Goal: Task Accomplishment & Management: Use online tool/utility

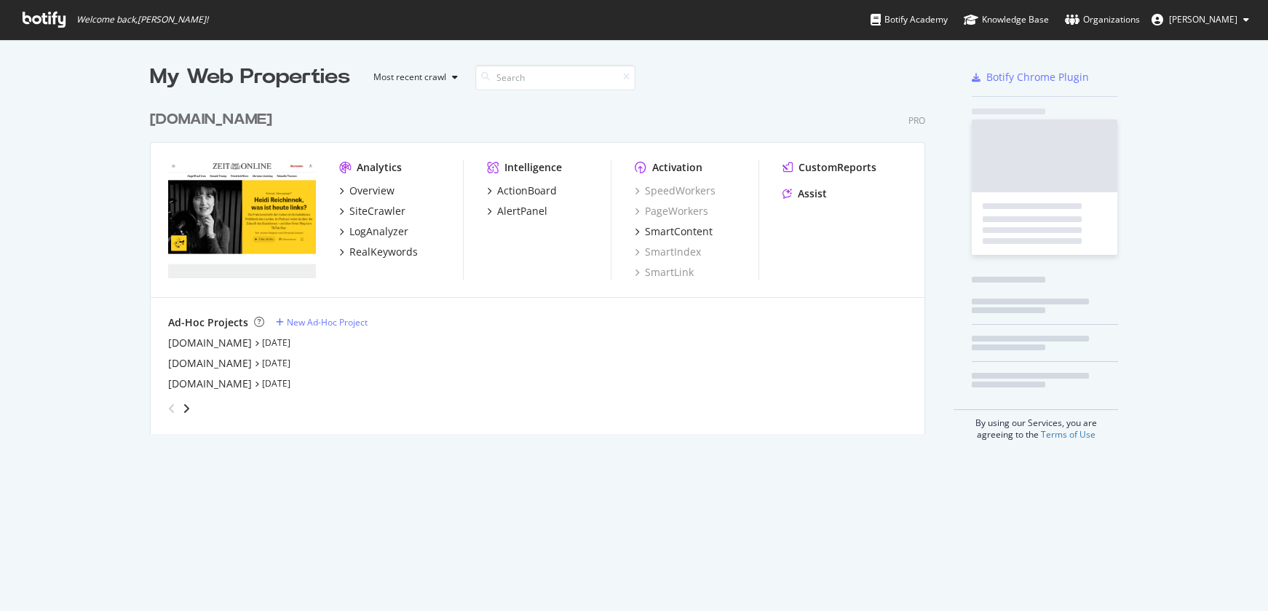
scroll to position [600, 1246]
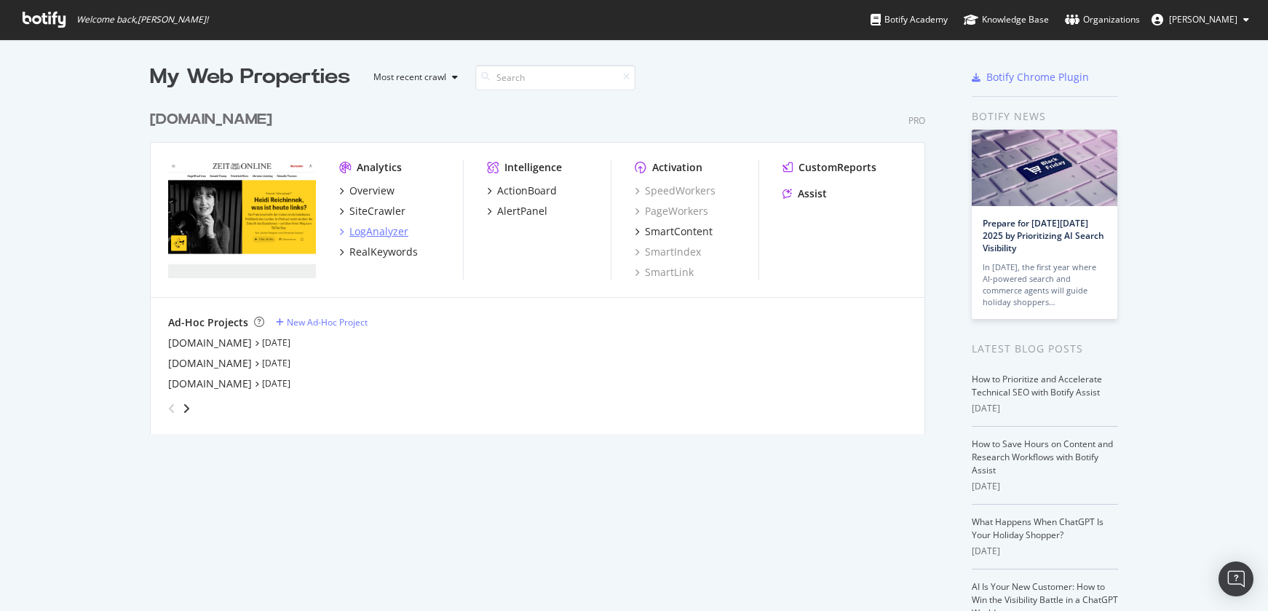
click at [375, 234] on div "LogAnalyzer" at bounding box center [378, 231] width 59 height 15
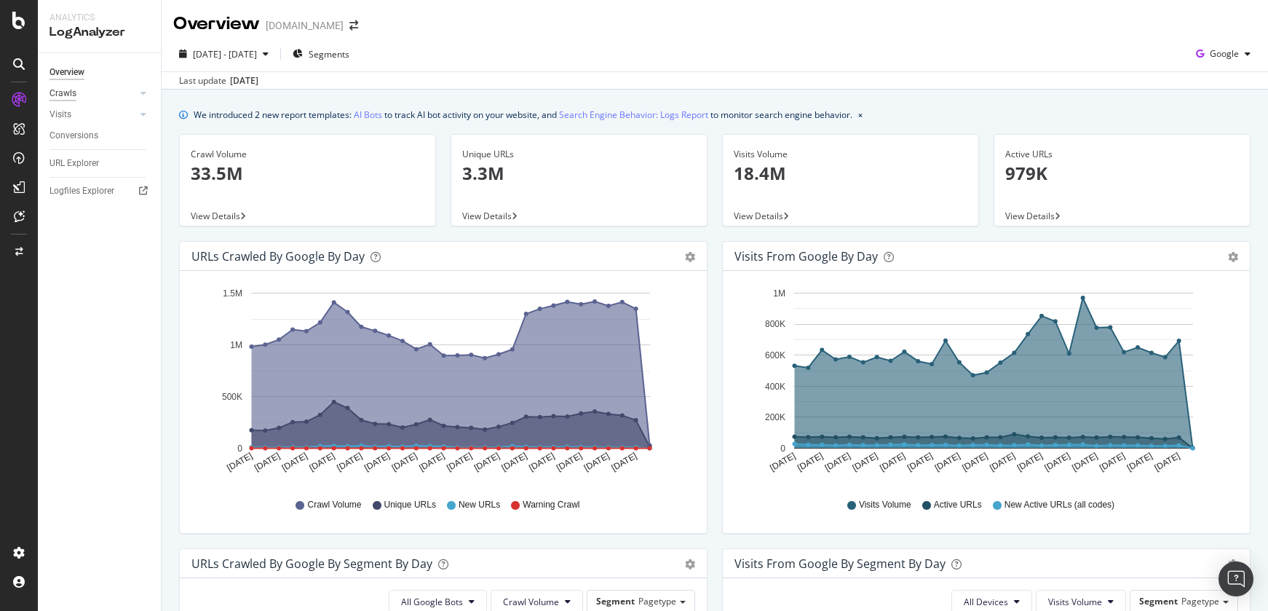
click at [68, 97] on div "Crawls" at bounding box center [63, 93] width 27 height 15
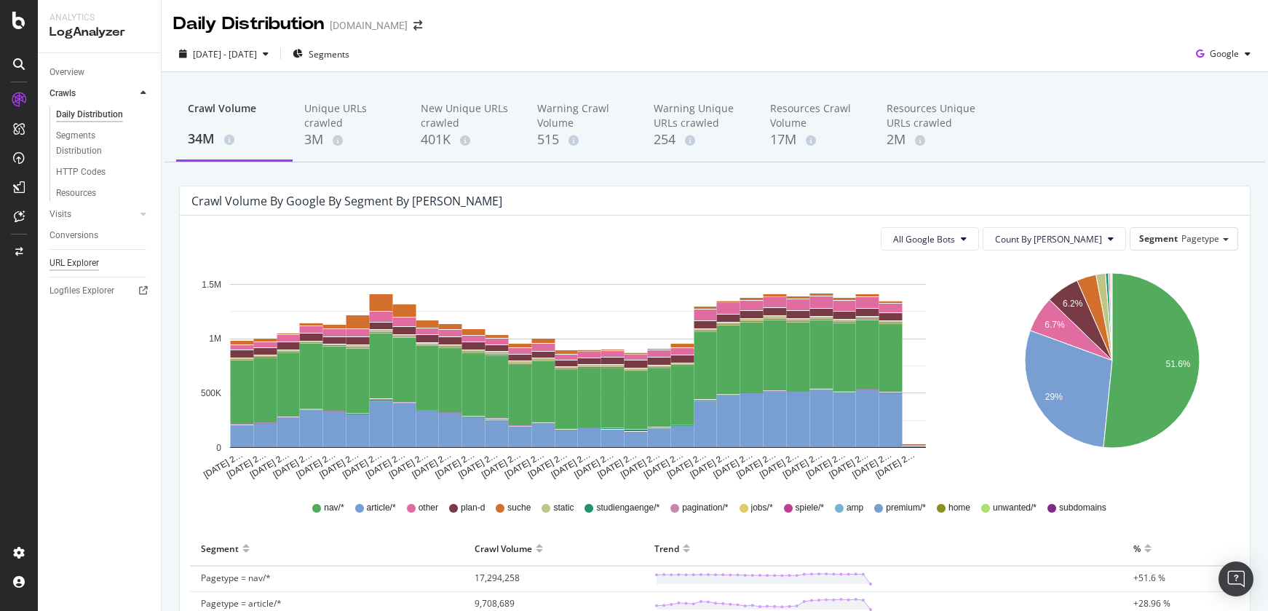
click at [87, 264] on div "URL Explorer" at bounding box center [75, 263] width 50 height 15
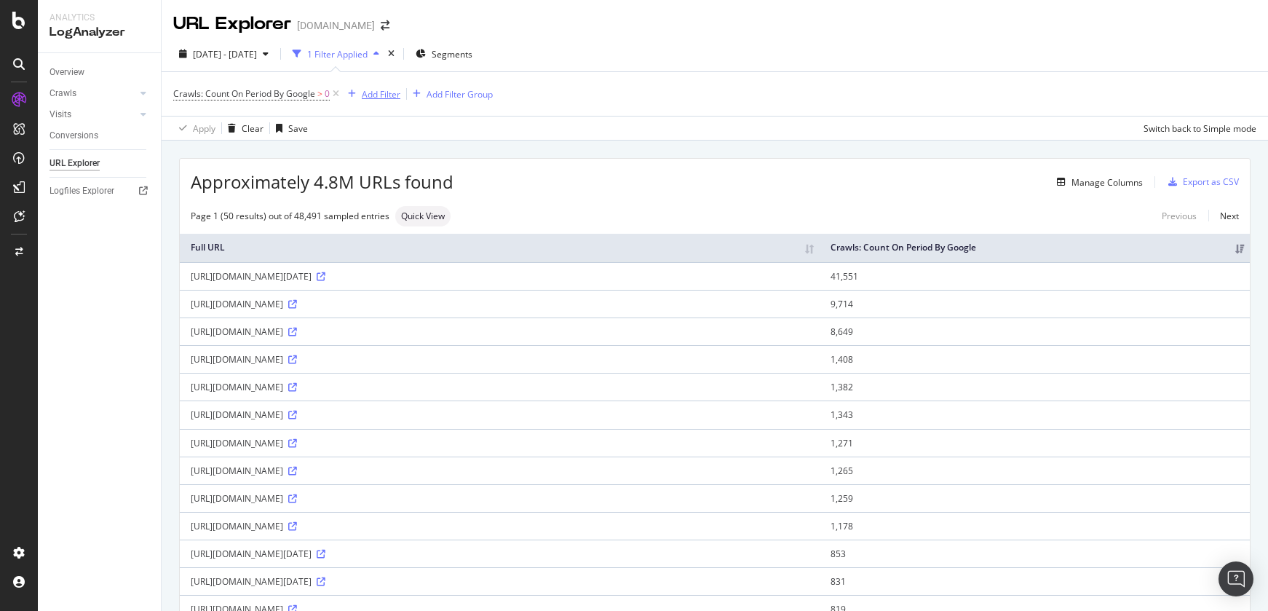
click at [376, 93] on div "Add Filter" at bounding box center [381, 94] width 39 height 12
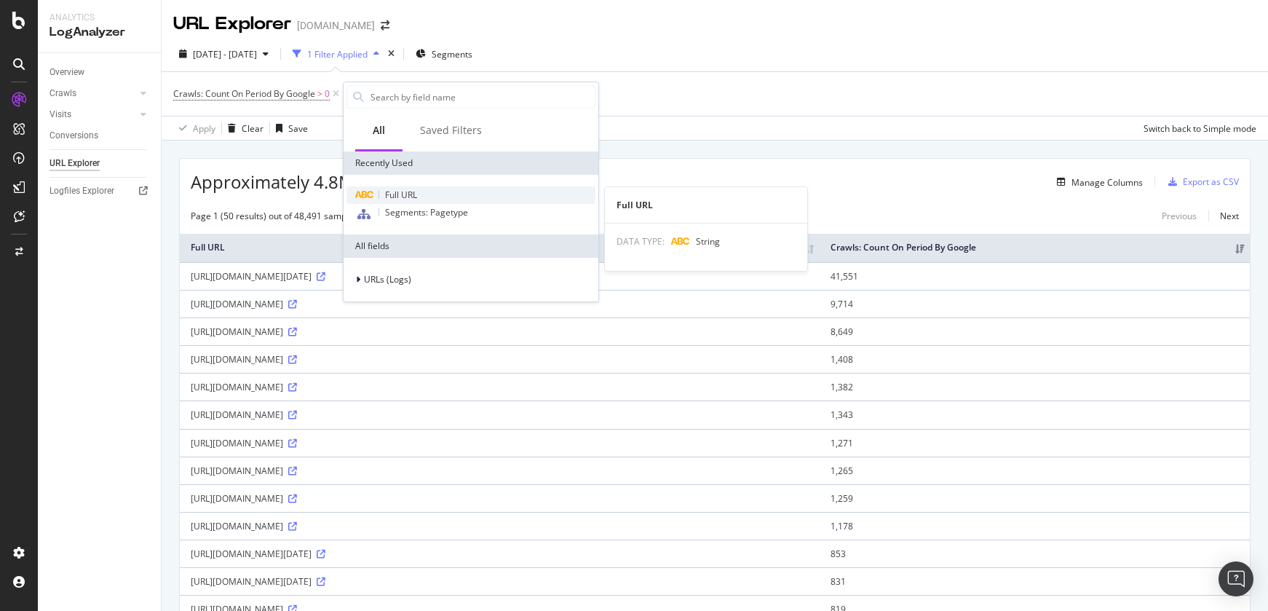
click at [408, 199] on span "Full URL" at bounding box center [401, 195] width 32 height 12
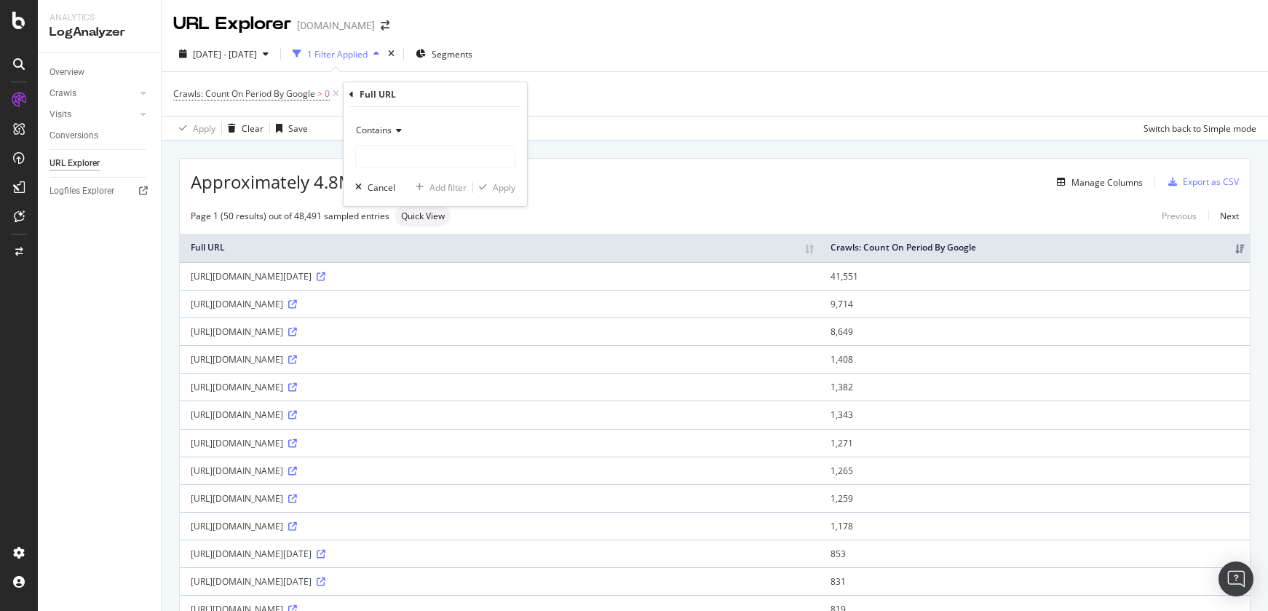
click at [400, 130] on icon at bounding box center [397, 130] width 10 height 9
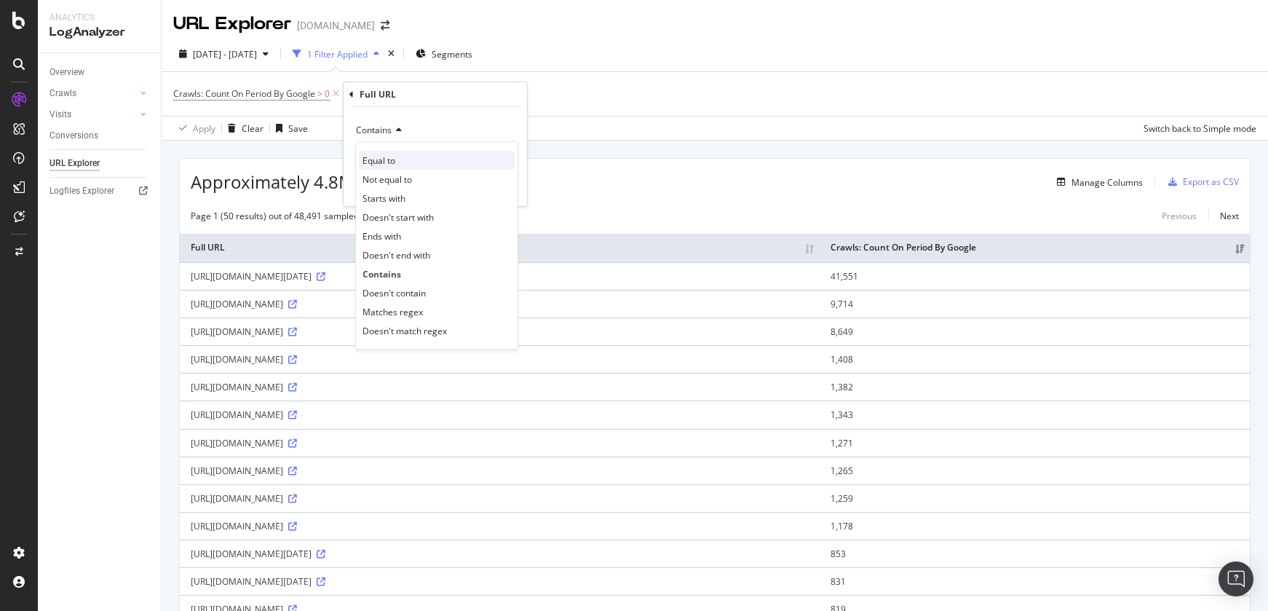
click at [406, 168] on div "Equal to" at bounding box center [437, 160] width 156 height 19
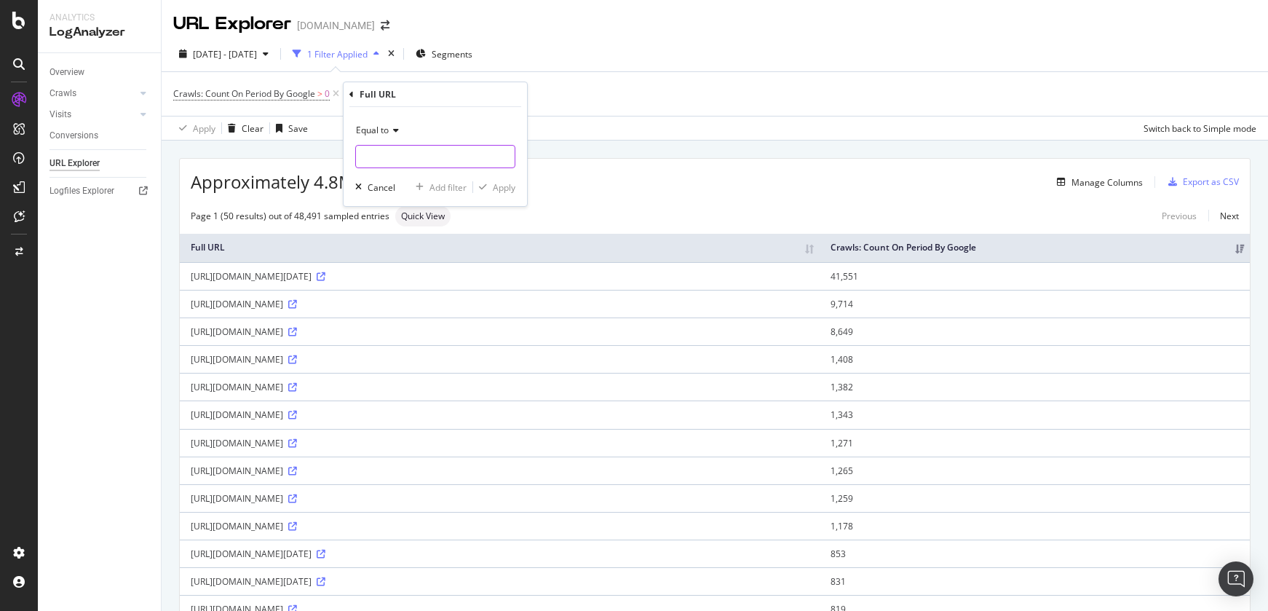
click at [427, 155] on input "text" at bounding box center [435, 156] width 159 height 23
paste input "https://www.zeit.de/thema/argentinien https://www.zeit.de/thema/joe-biden https…"
type input "https://www.zeit.de/thema/argentinien https://www.zeit.de/thema/joe-biden https…"
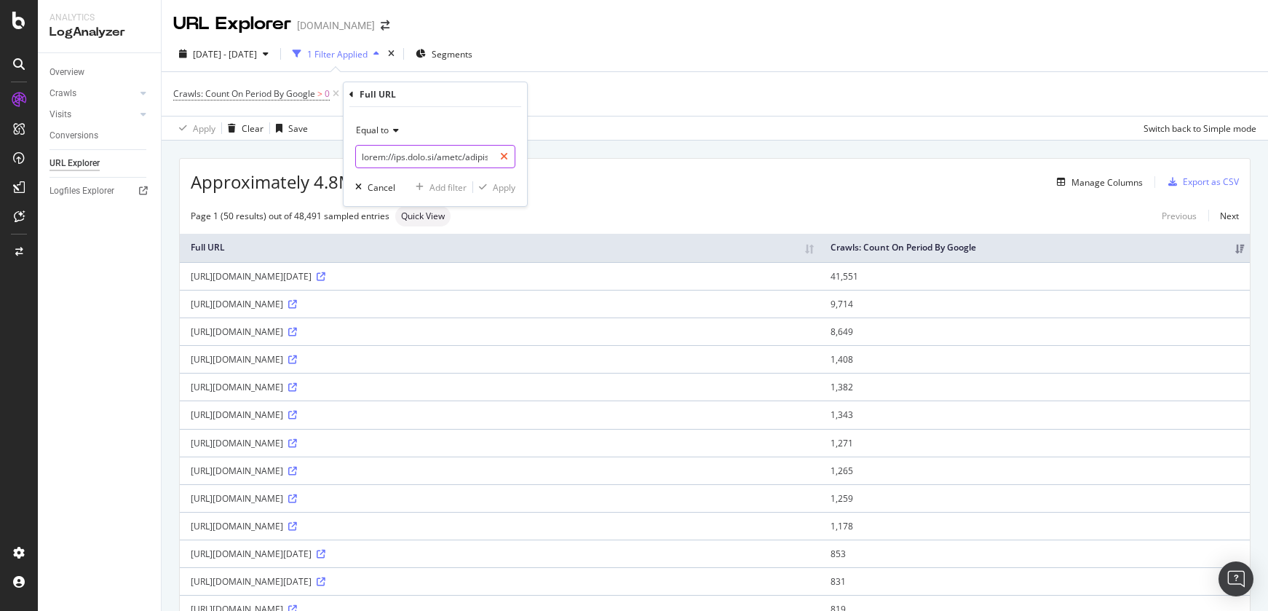
click at [503, 154] on icon at bounding box center [504, 156] width 8 height 10
drag, startPoint x: 625, startPoint y: 135, endPoint x: 494, endPoint y: 132, distance: 131.1
click at [625, 135] on div "Apply Clear Save Switch back to Simple mode" at bounding box center [715, 128] width 1107 height 24
click at [481, 94] on icon at bounding box center [481, 94] width 12 height 15
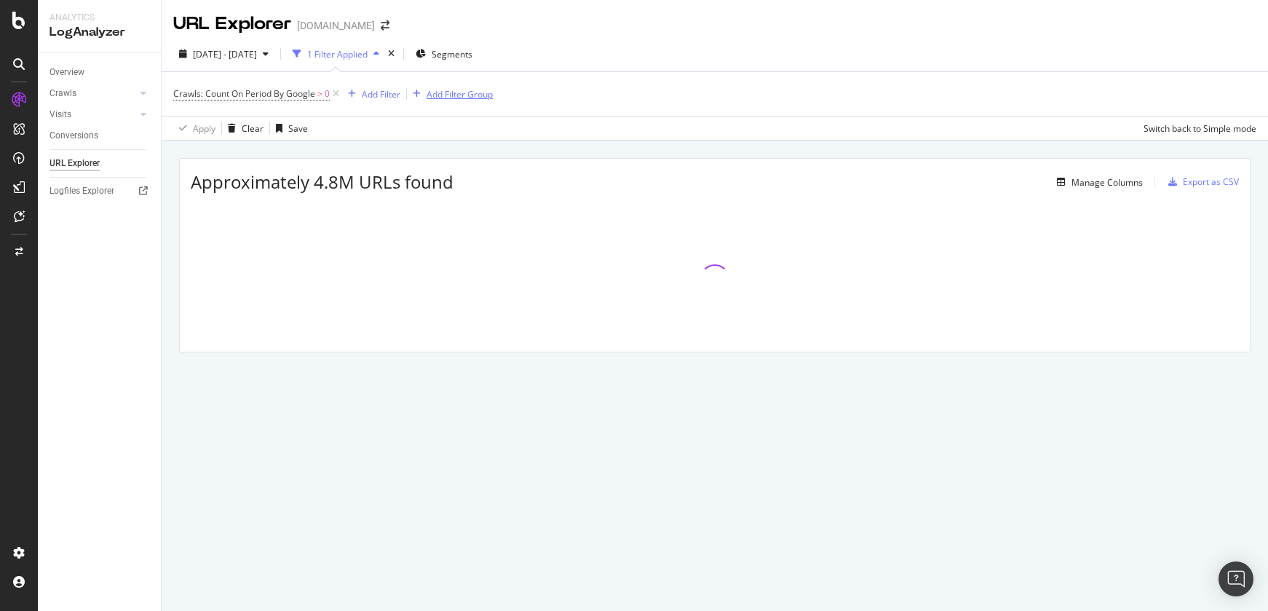
click at [452, 93] on div "Add Filter Group" at bounding box center [460, 94] width 66 height 12
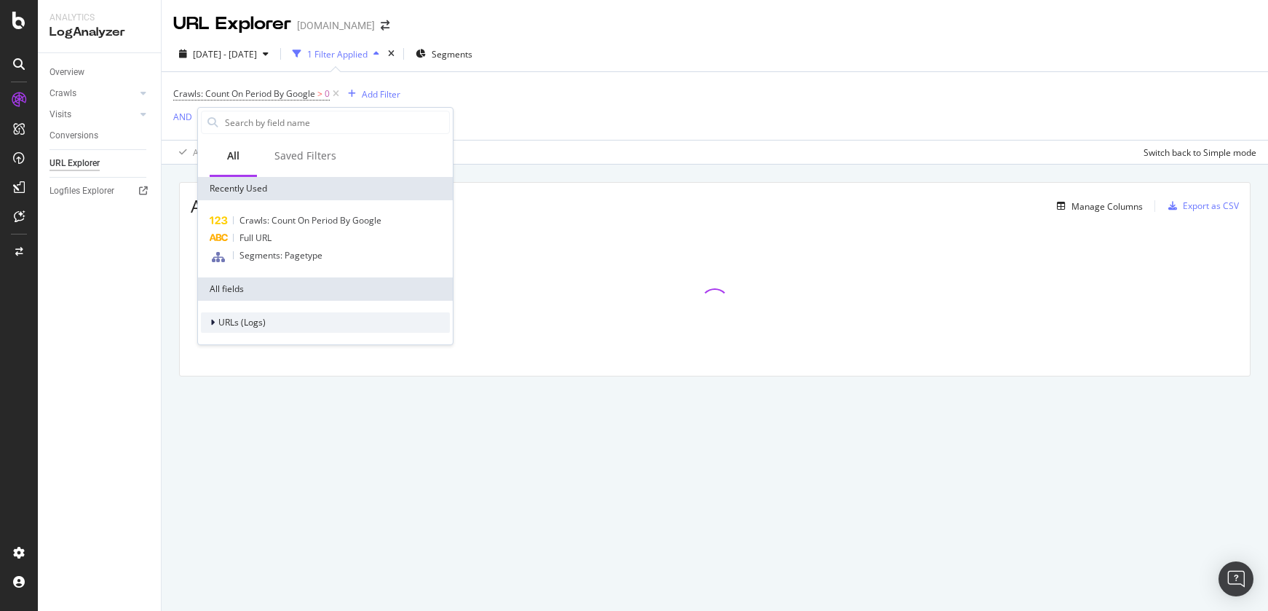
click at [217, 324] on div at bounding box center [214, 322] width 9 height 15
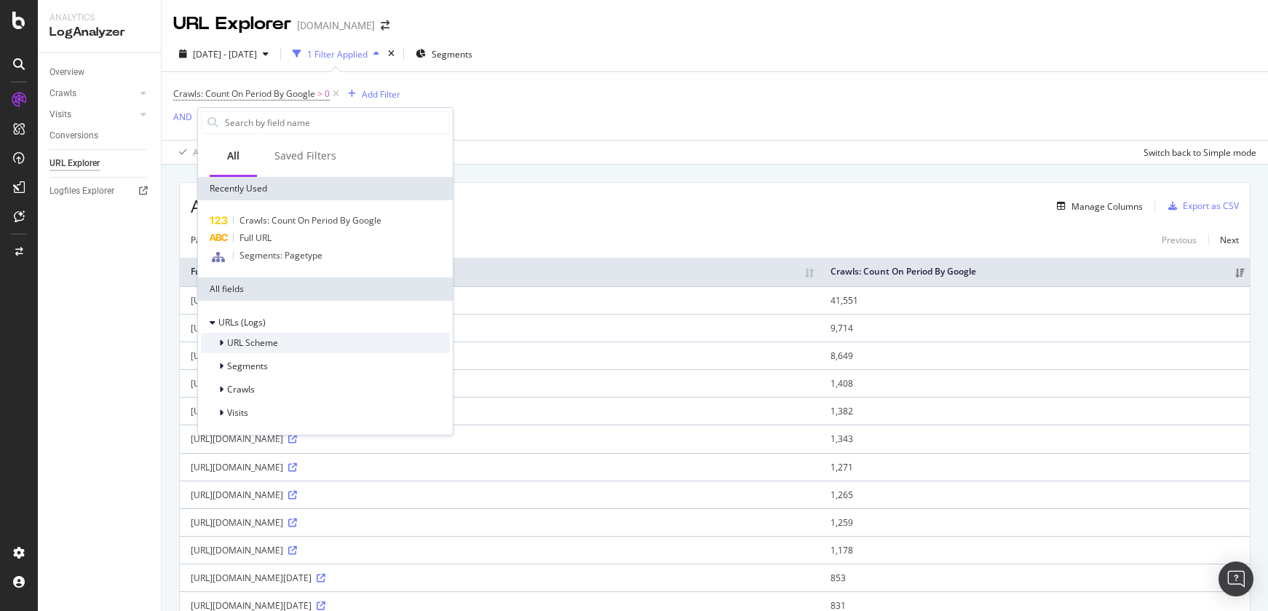
click at [224, 342] on div at bounding box center [222, 343] width 9 height 15
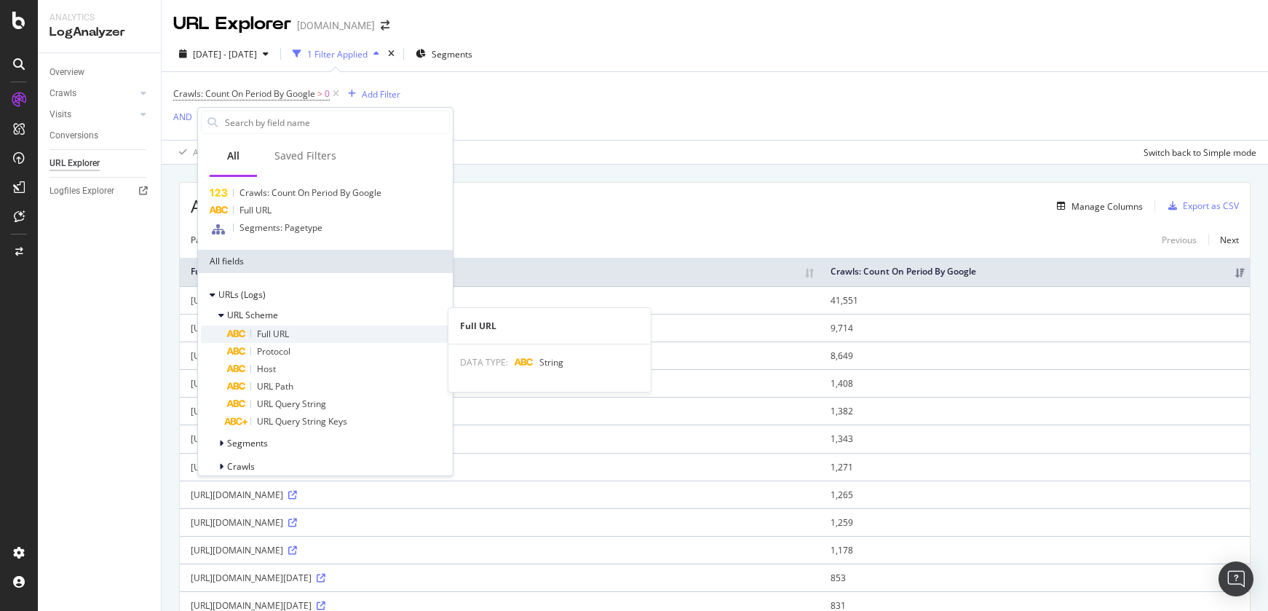
scroll to position [64, 0]
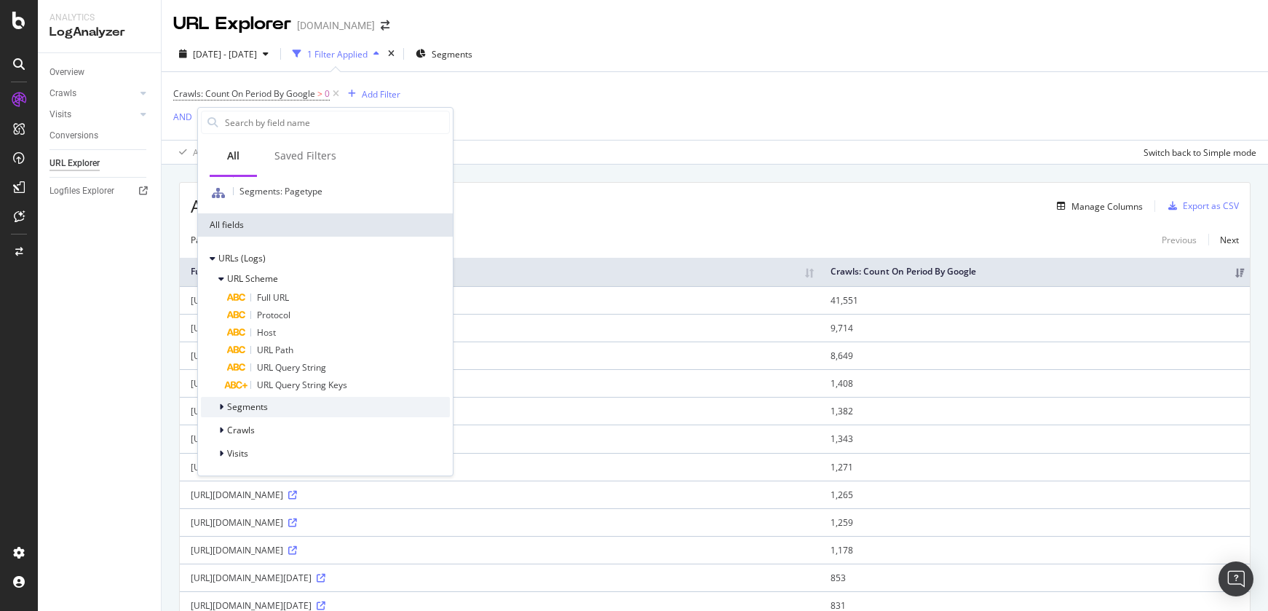
click at [222, 408] on icon at bounding box center [221, 407] width 4 height 9
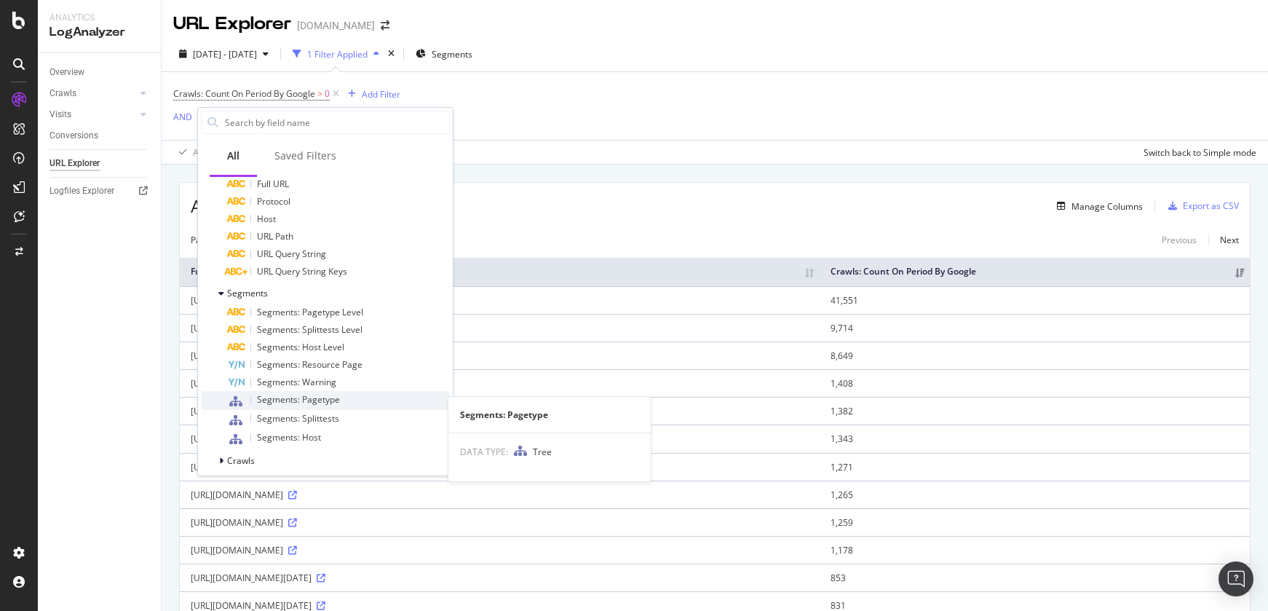
scroll to position [208, 0]
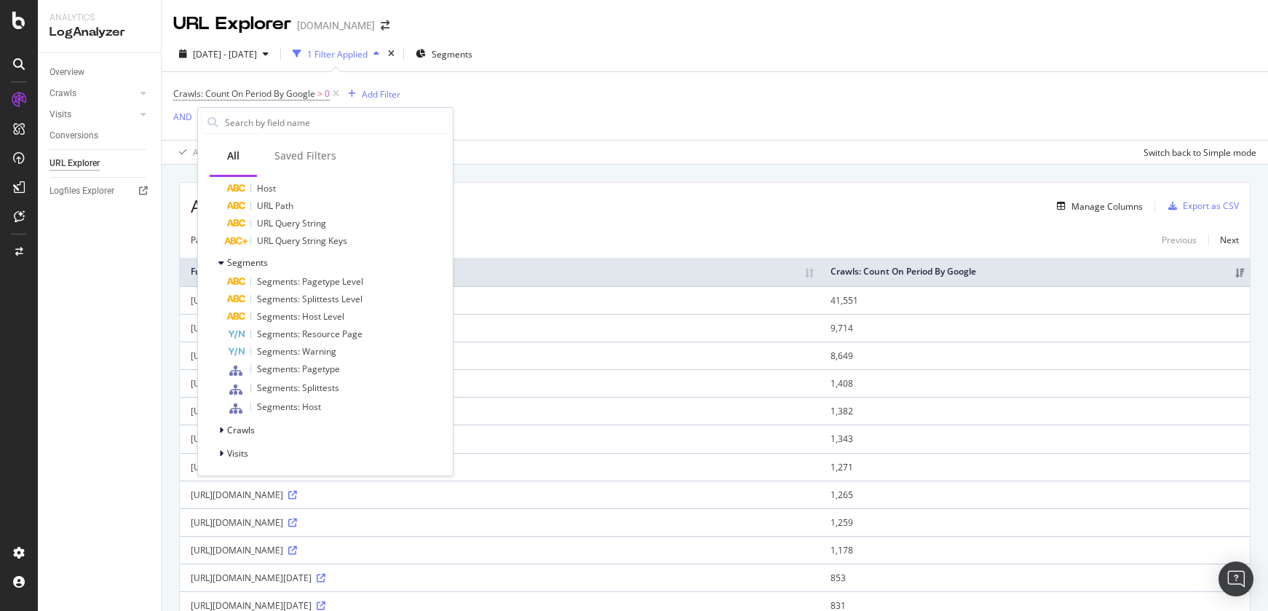
click at [571, 125] on div "Crawls: Count On Period By Google > 0 Add Filter AND Add Filter Apply Clear Sav…" at bounding box center [714, 118] width 1083 height 92
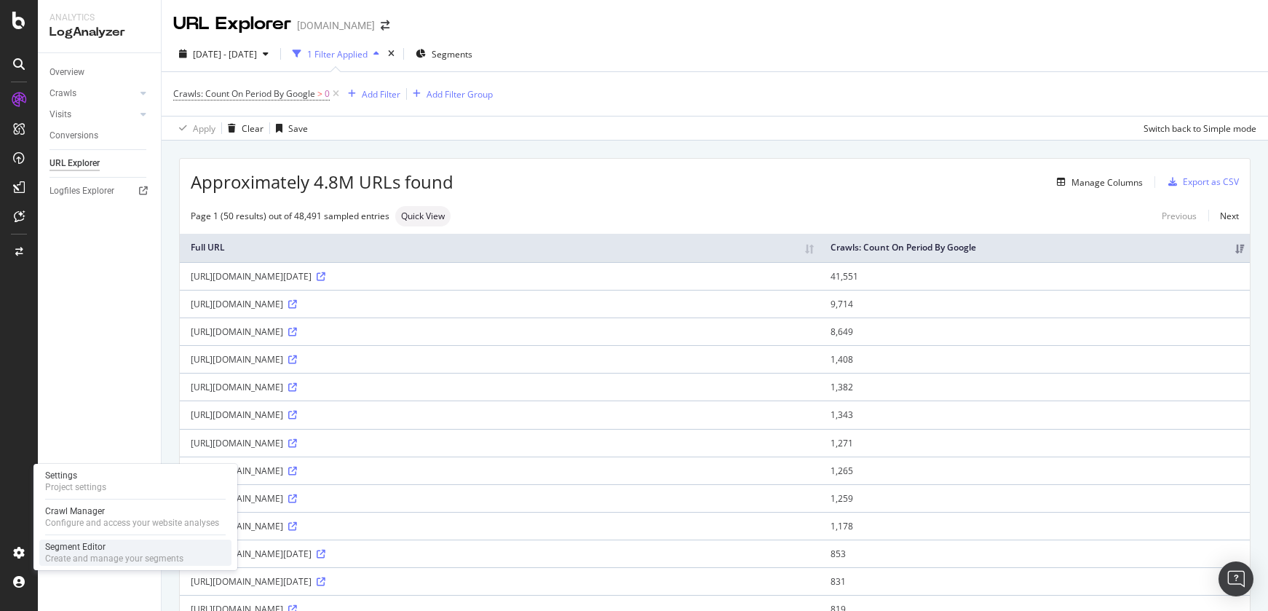
click at [83, 548] on div "Segment Editor" at bounding box center [114, 547] width 138 height 12
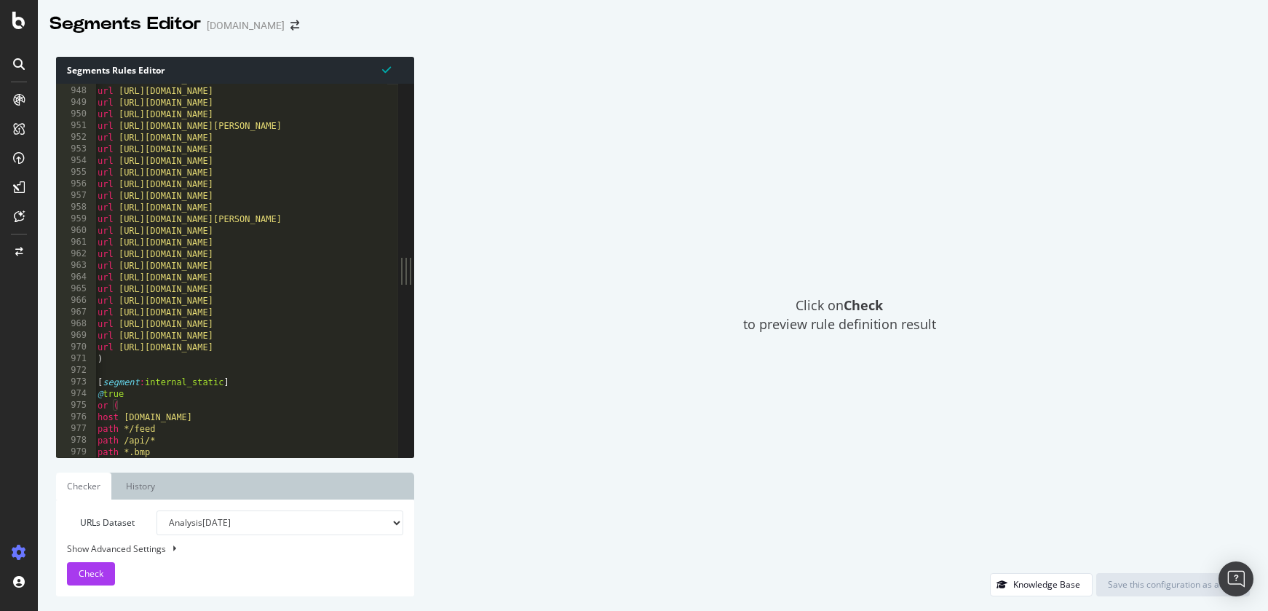
scroll to position [11024, 0]
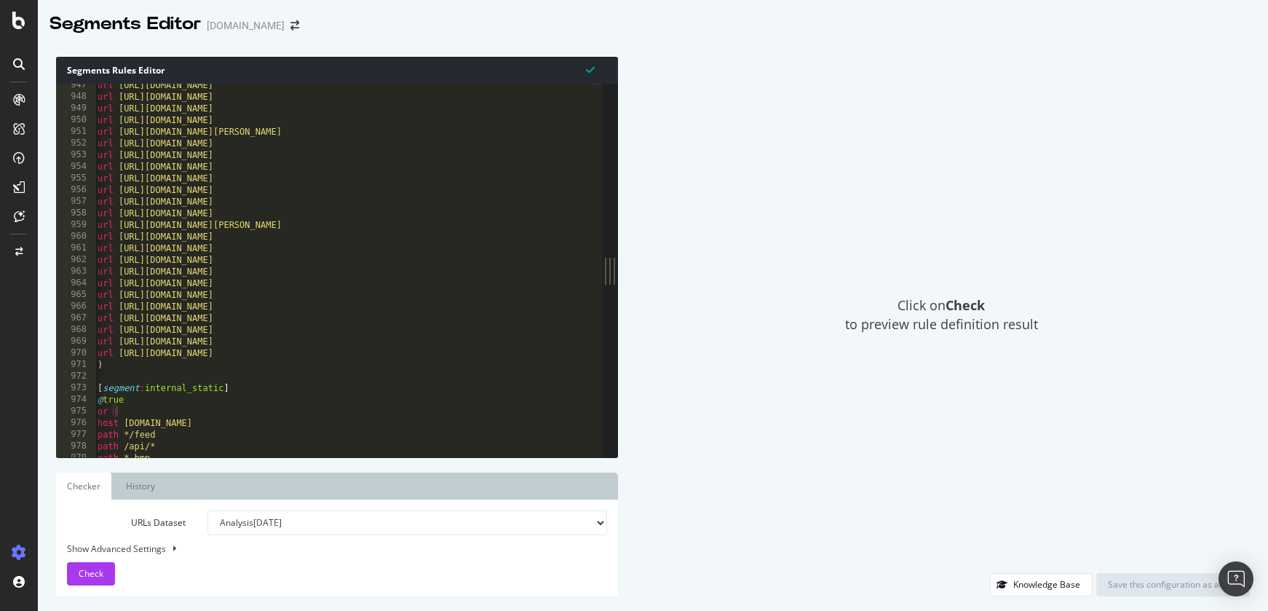
drag, startPoint x: 412, startPoint y: 452, endPoint x: 569, endPoint y: 440, distance: 157.0
click at [619, 464] on div "Segments Rules Editor 947 948 949 950 951 952 953 954 955 956 957 958 959 960 9…" at bounding box center [653, 326] width 1230 height 569
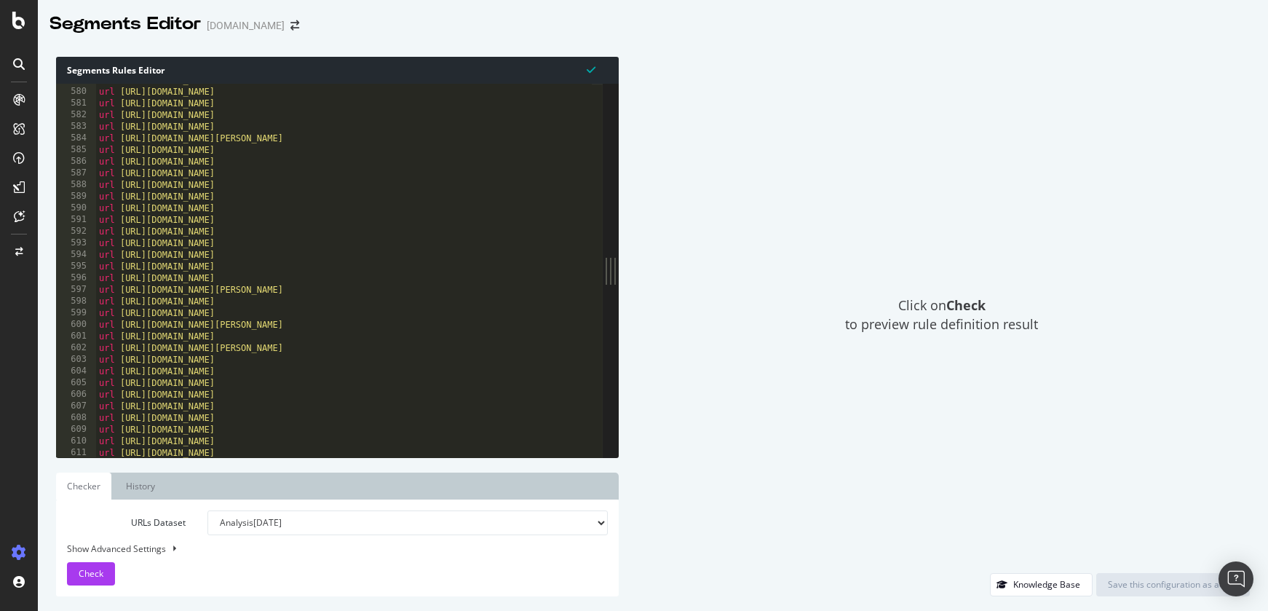
scroll to position [6742, 0]
click at [371, 296] on div "url https://www.zeit.de/autoren/P/Ole_Pflueger/index url https://www.zeit.de/au…" at bounding box center [344, 272] width 496 height 397
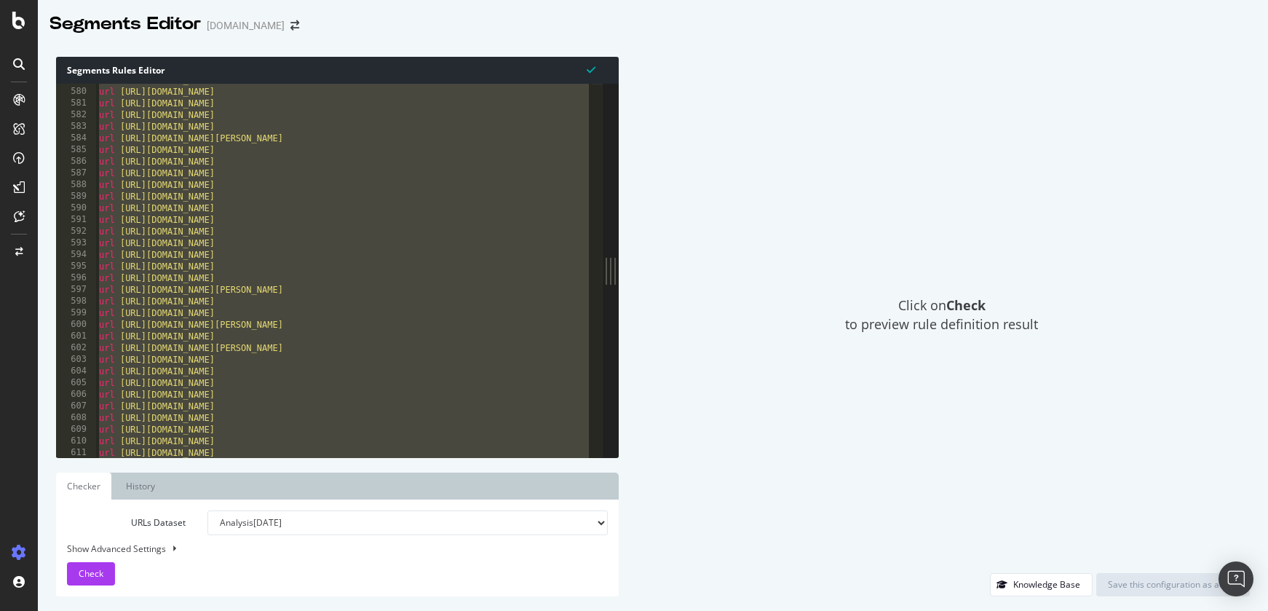
click at [393, 320] on div "url https://www.zeit.de/autoren/P/Ole_Pflueger/index url https://www.zeit.de/au…" at bounding box center [344, 272] width 496 height 397
type textarea "url https://www.zeit.de/autoren/F/Amna_Franzke/index"
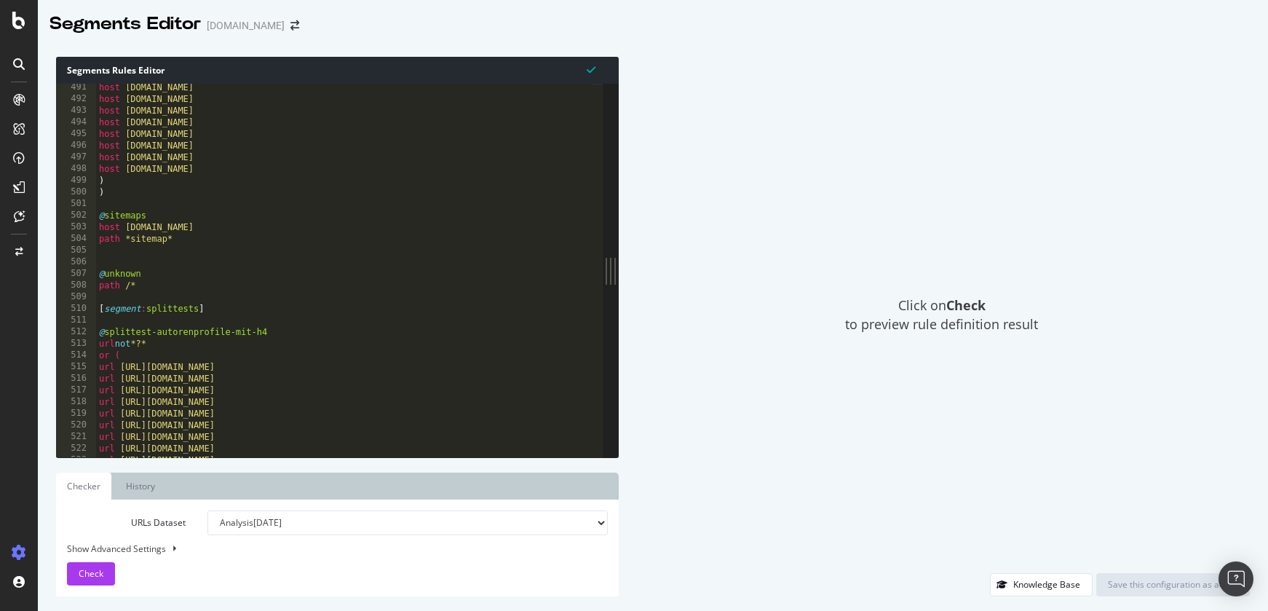
scroll to position [5710, 0]
click at [160, 320] on div "host jobs.zeit.de host ranking.zeit.de host studiengaenge.zeit.de host premium.…" at bounding box center [344, 280] width 496 height 397
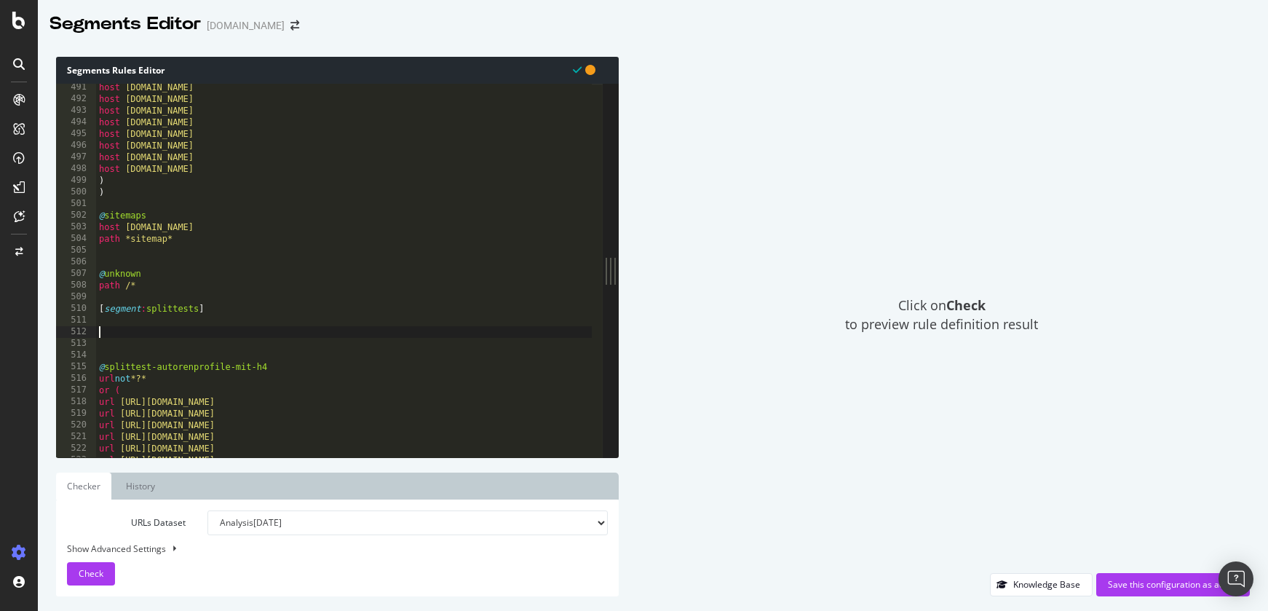
paste textarea ")"
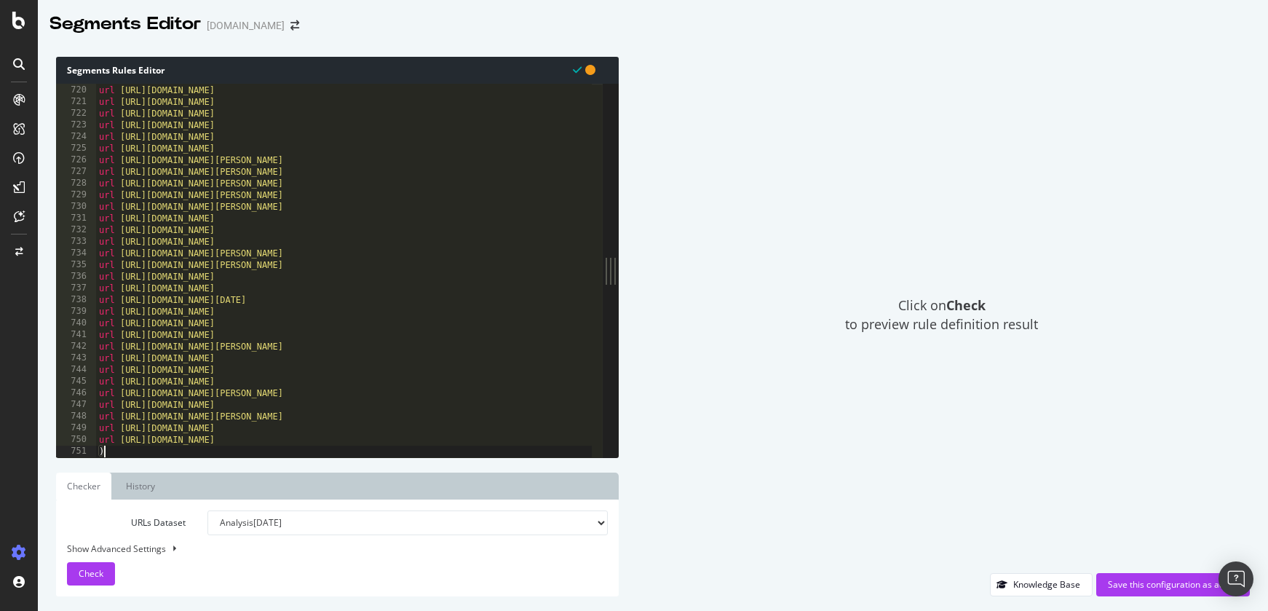
type textarea ")"
click at [141, 548] on div "Show Advanced Settings" at bounding box center [326, 548] width 541 height 12
select select "5000"
select select "100"
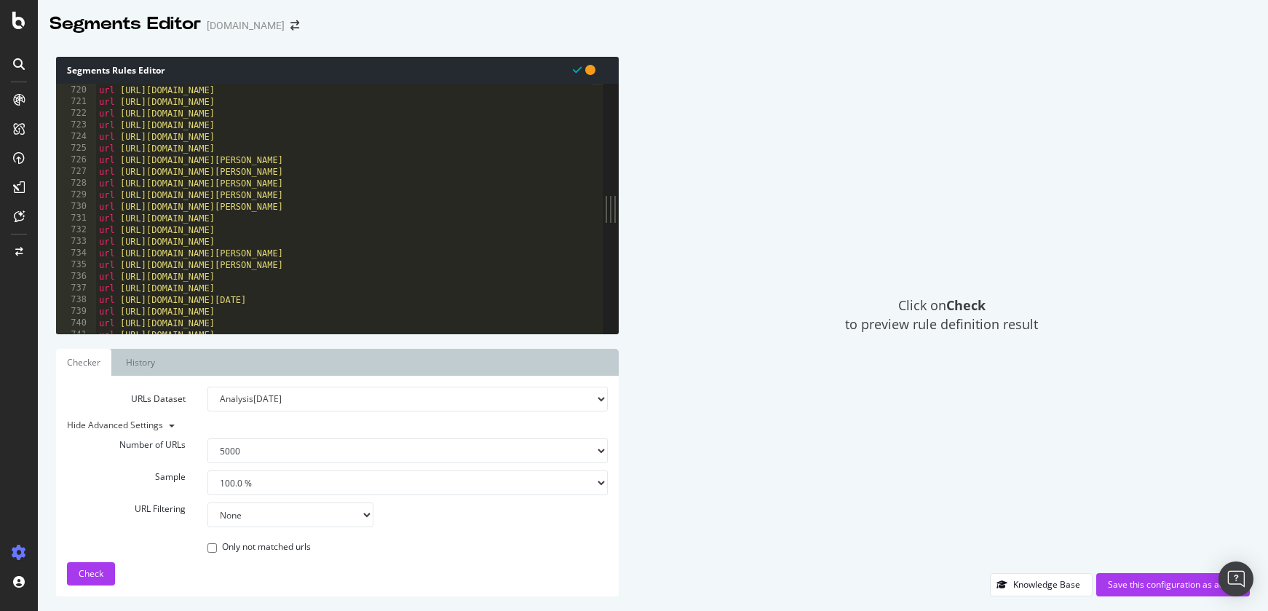
click at [282, 523] on select "None Equal to Not equal to Starts with Doesn't start with Ends with Doesn't end…" at bounding box center [290, 514] width 166 height 25
select select "eq"
click at [207, 502] on select "None Equal to Not equal to Starts with Doesn't start with Ends with Doesn't end…" at bounding box center [290, 514] width 166 height 25
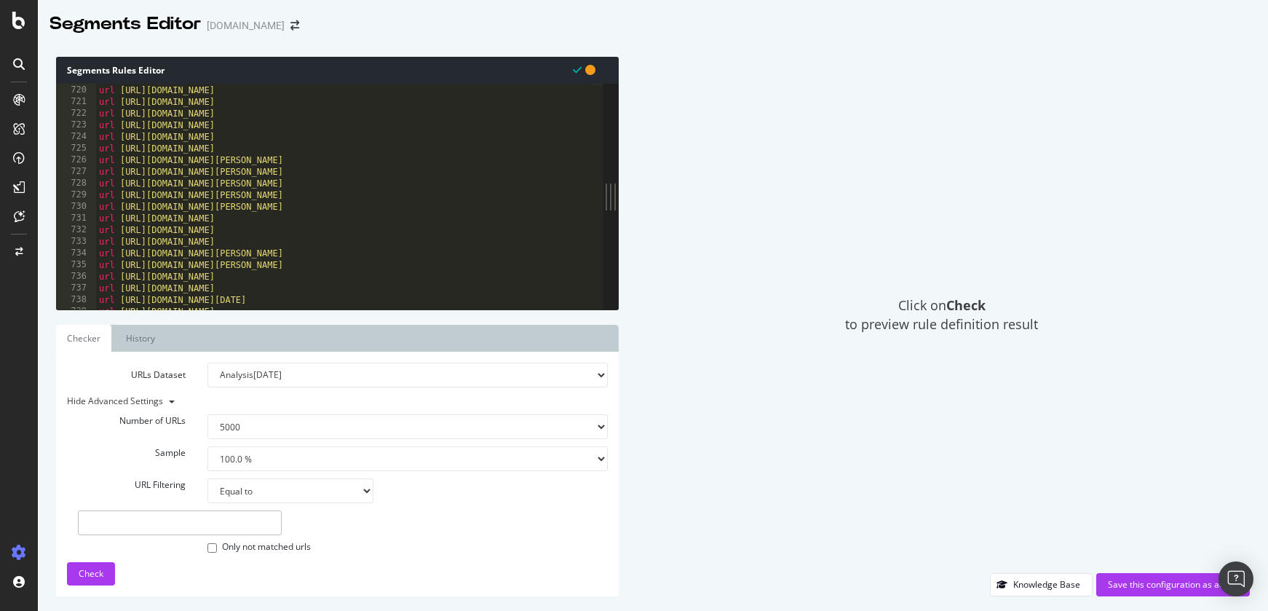
click at [187, 529] on input "text" at bounding box center [180, 522] width 204 height 25
paste input "https://www.zeit.de/thema/carsten-schneider"
type input "https://www.zeit.de/thema/carsten-schneider"
click at [96, 576] on span "Check" at bounding box center [91, 573] width 25 height 12
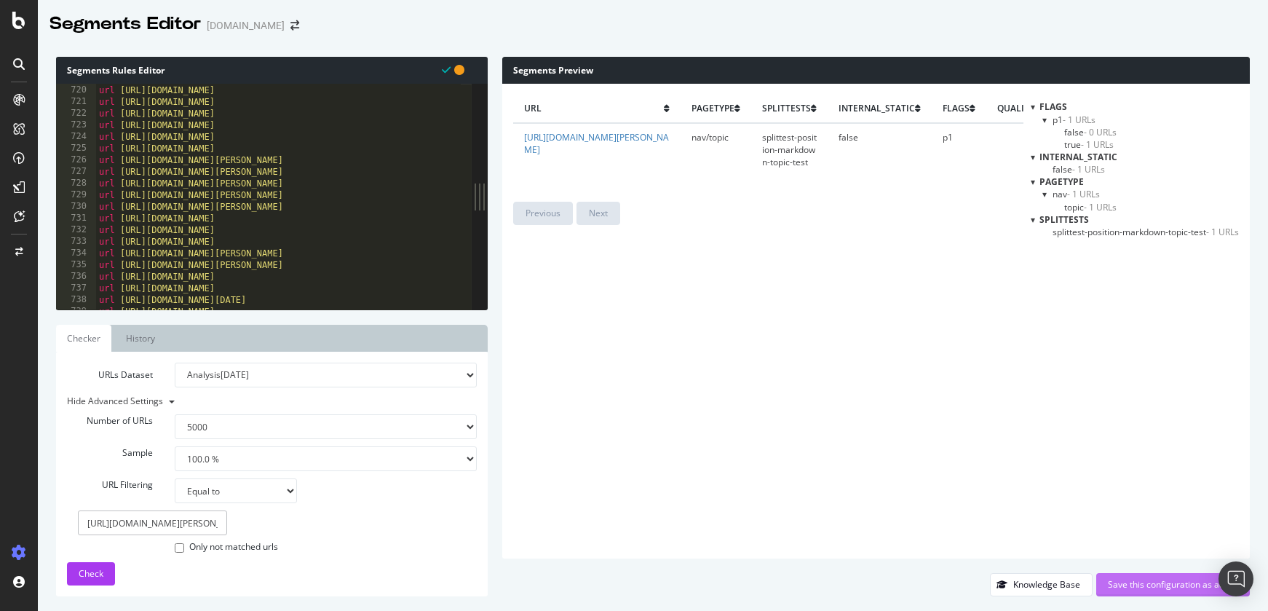
click at [1139, 584] on div "Save this configuration as active" at bounding box center [1173, 584] width 130 height 12
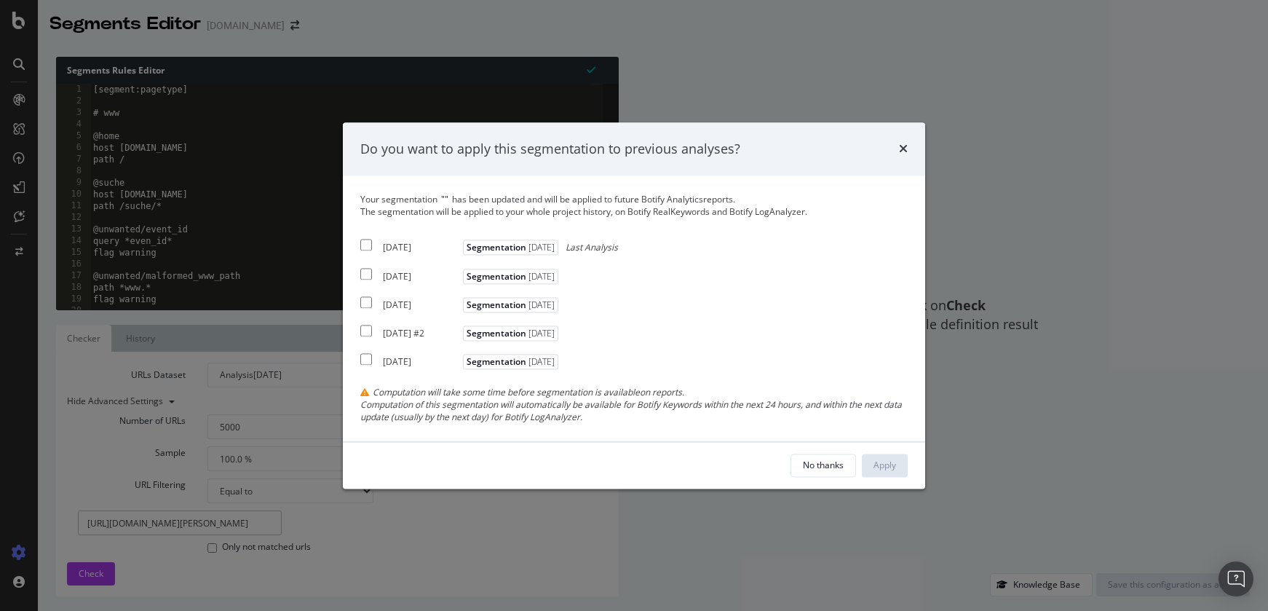
click at [370, 245] on input "modal" at bounding box center [366, 246] width 12 height 12
checkbox input "true"
drag, startPoint x: 368, startPoint y: 274, endPoint x: 373, endPoint y: 290, distance: 16.6
click at [368, 274] on input "modal" at bounding box center [366, 274] width 12 height 12
checkbox input "true"
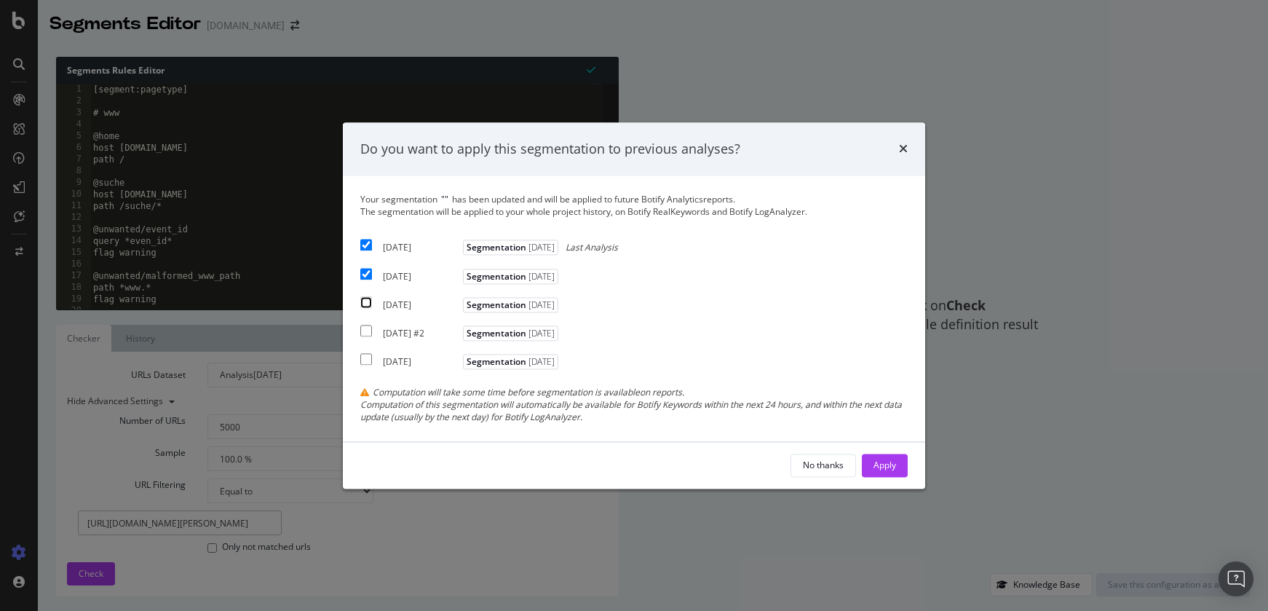
click at [369, 307] on input "modal" at bounding box center [366, 302] width 12 height 12
checkbox input "true"
click at [898, 469] on button "Apply" at bounding box center [885, 465] width 46 height 23
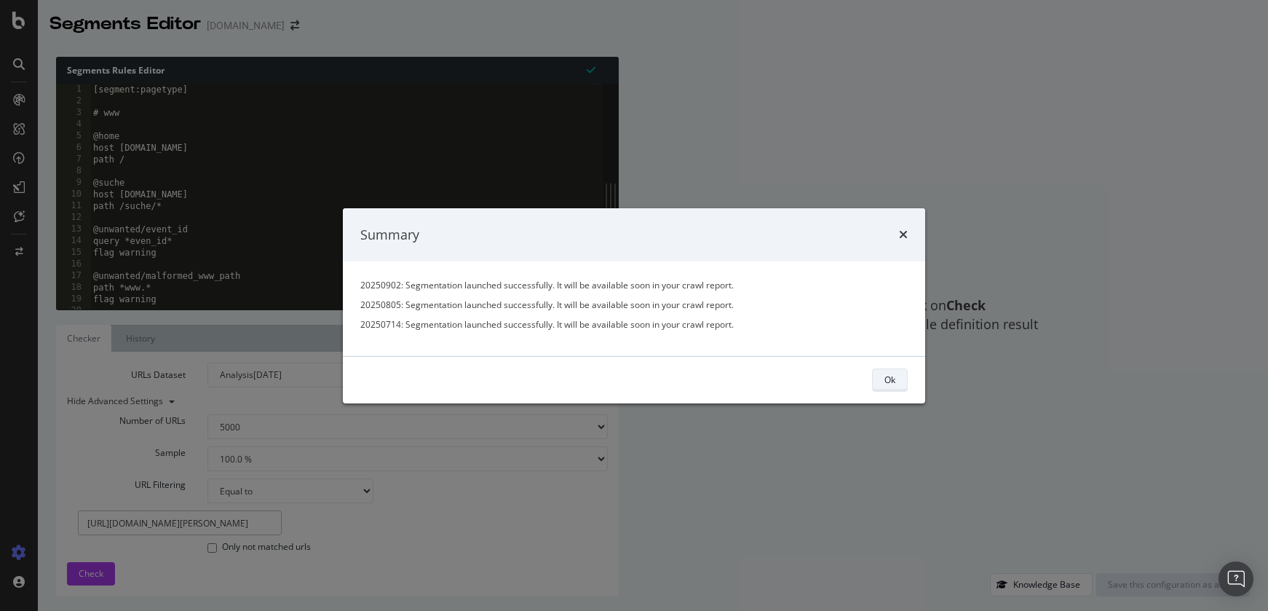
click at [901, 383] on button "Ok" at bounding box center [890, 379] width 36 height 23
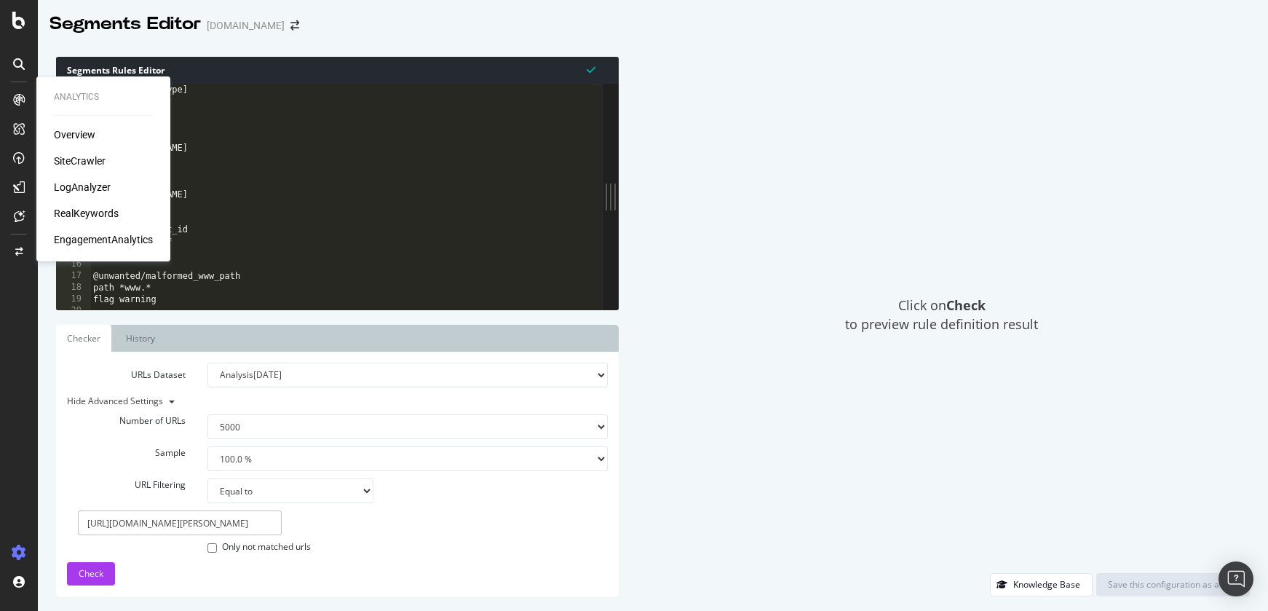
click at [75, 190] on div "LogAnalyzer" at bounding box center [82, 187] width 57 height 15
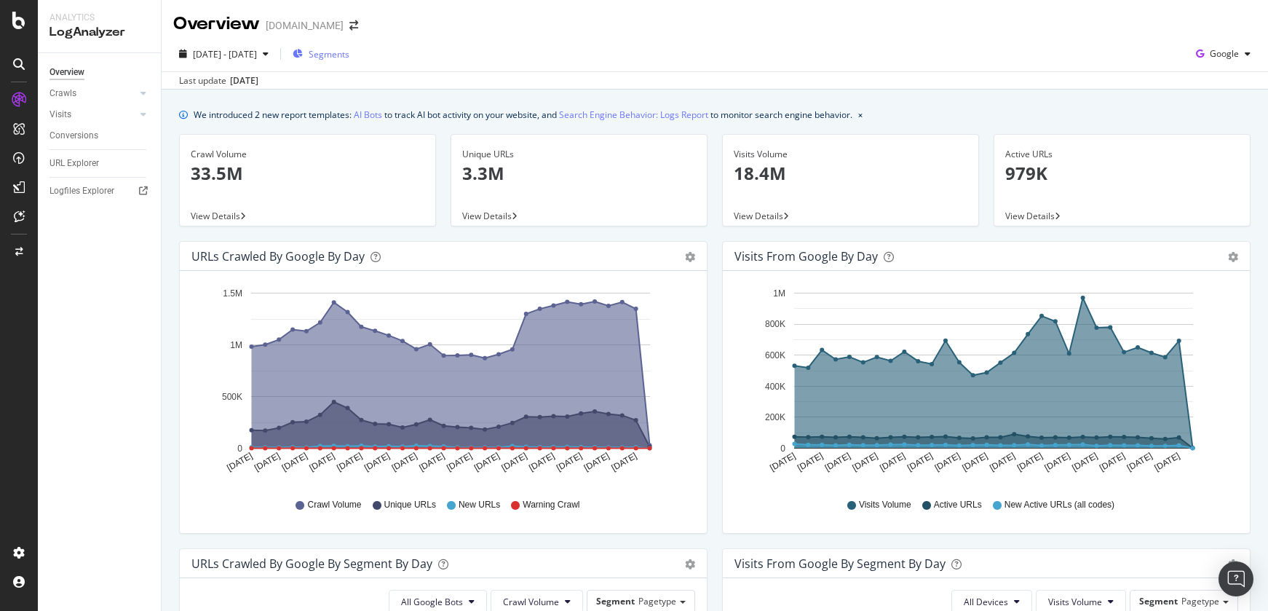
click at [349, 53] on span "Segments" at bounding box center [329, 54] width 41 height 12
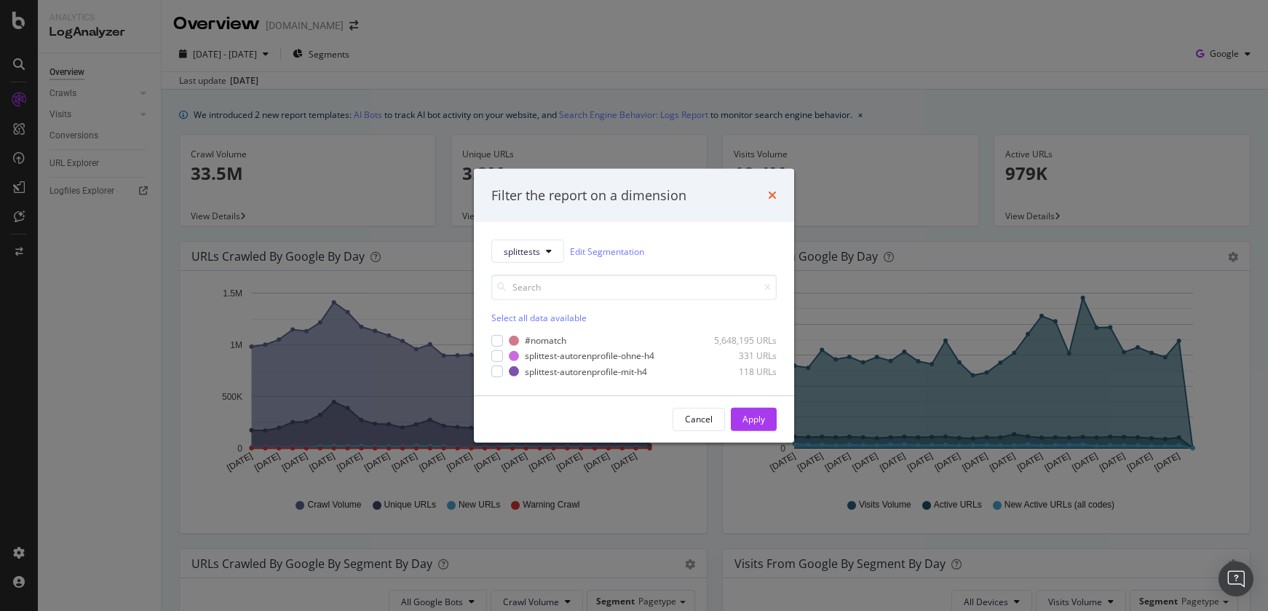
click at [772, 197] on icon "times" at bounding box center [772, 195] width 9 height 12
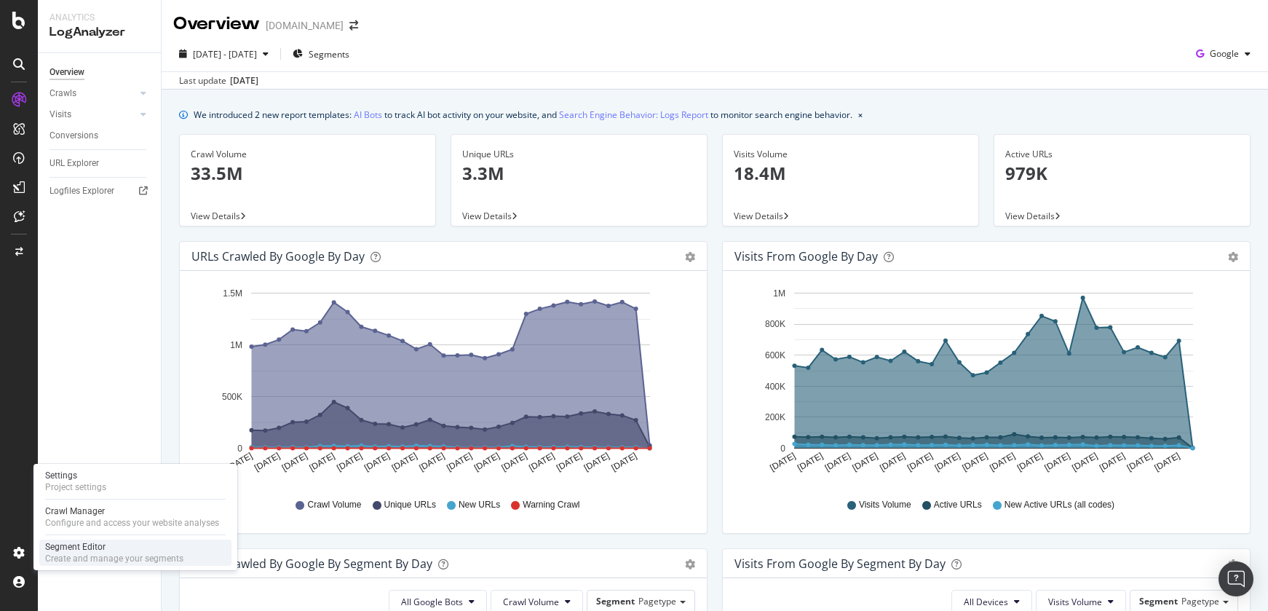
click at [98, 551] on div "Segment Editor" at bounding box center [114, 547] width 138 height 12
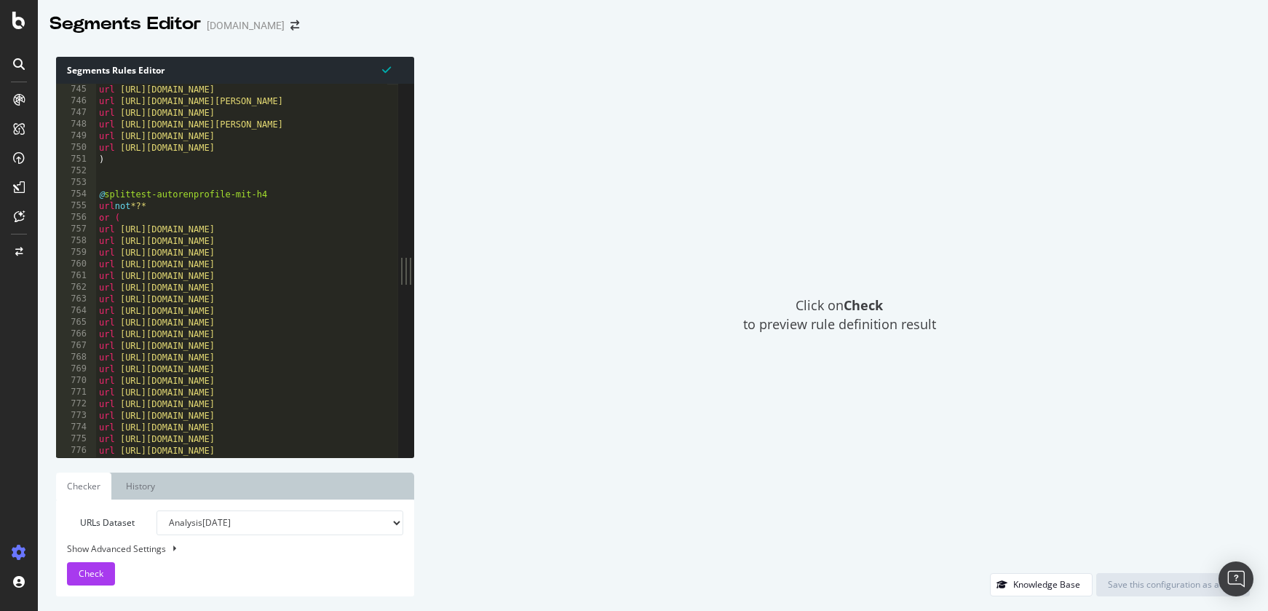
scroll to position [8363, 0]
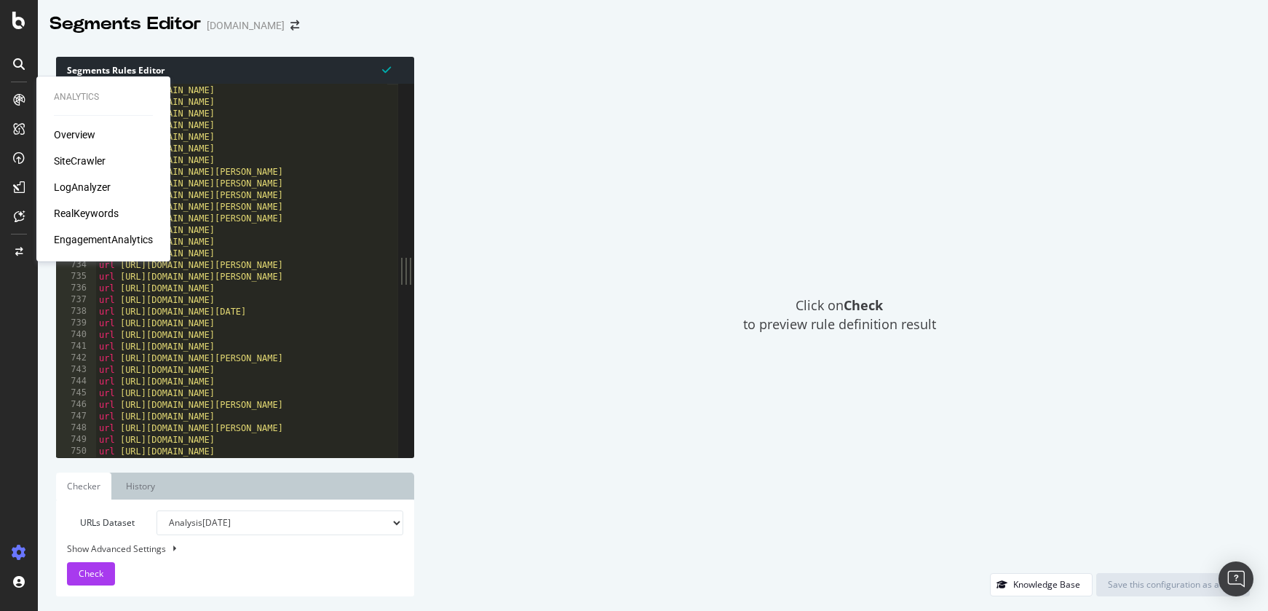
click at [79, 136] on div "Overview" at bounding box center [74, 134] width 41 height 15
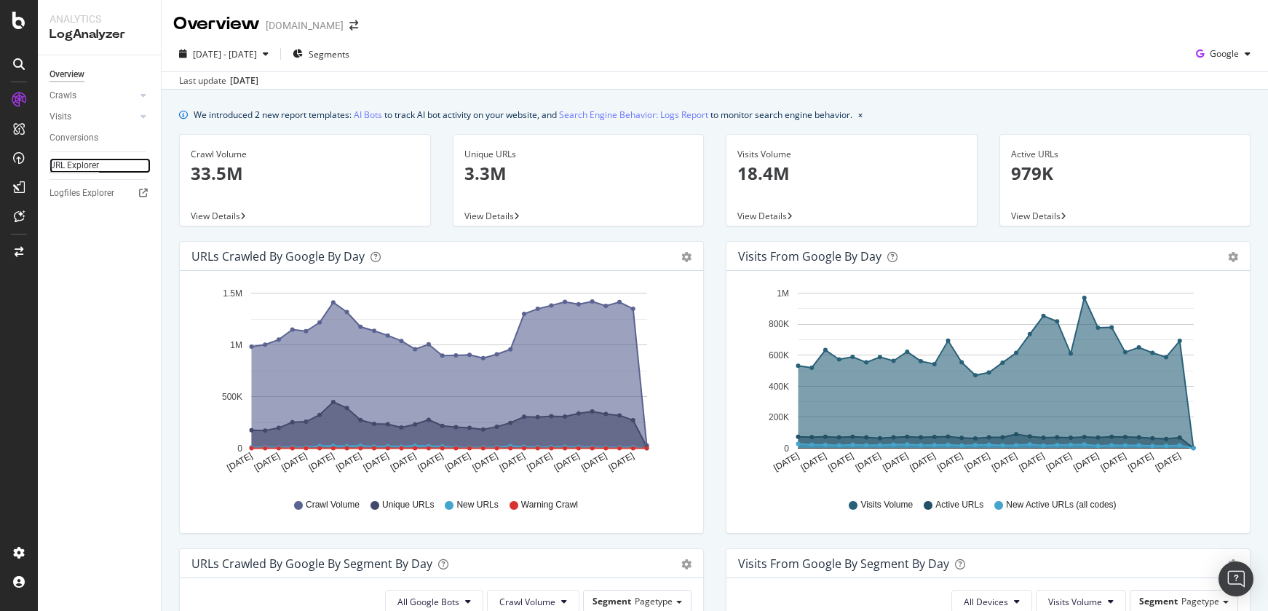
click at [71, 160] on div "URL Explorer" at bounding box center [75, 165] width 50 height 15
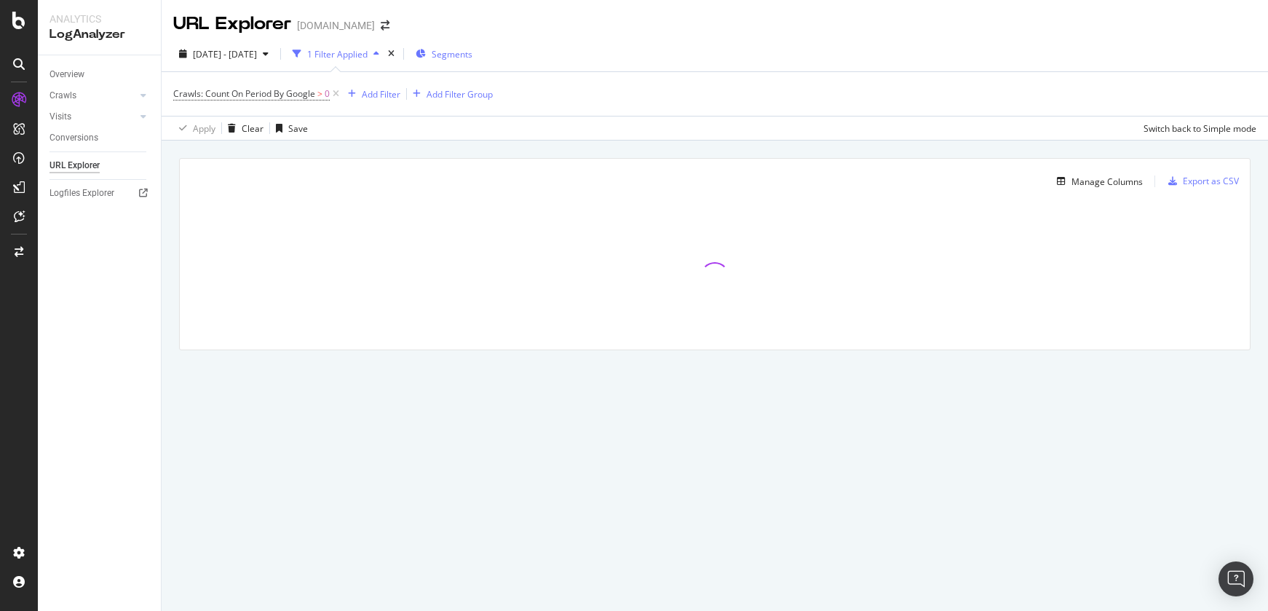
click at [472, 46] on div "Segments" at bounding box center [444, 54] width 57 height 22
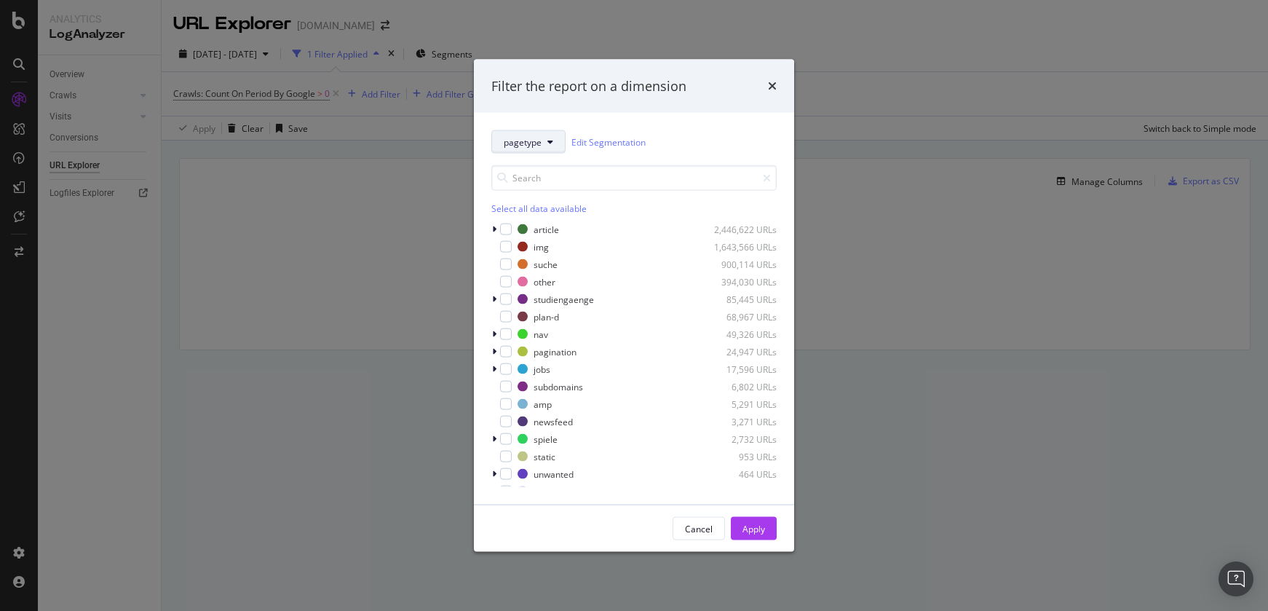
click at [551, 147] on button "pagetype" at bounding box center [528, 141] width 74 height 23
click at [538, 221] on span "splittests" at bounding box center [530, 221] width 52 height 13
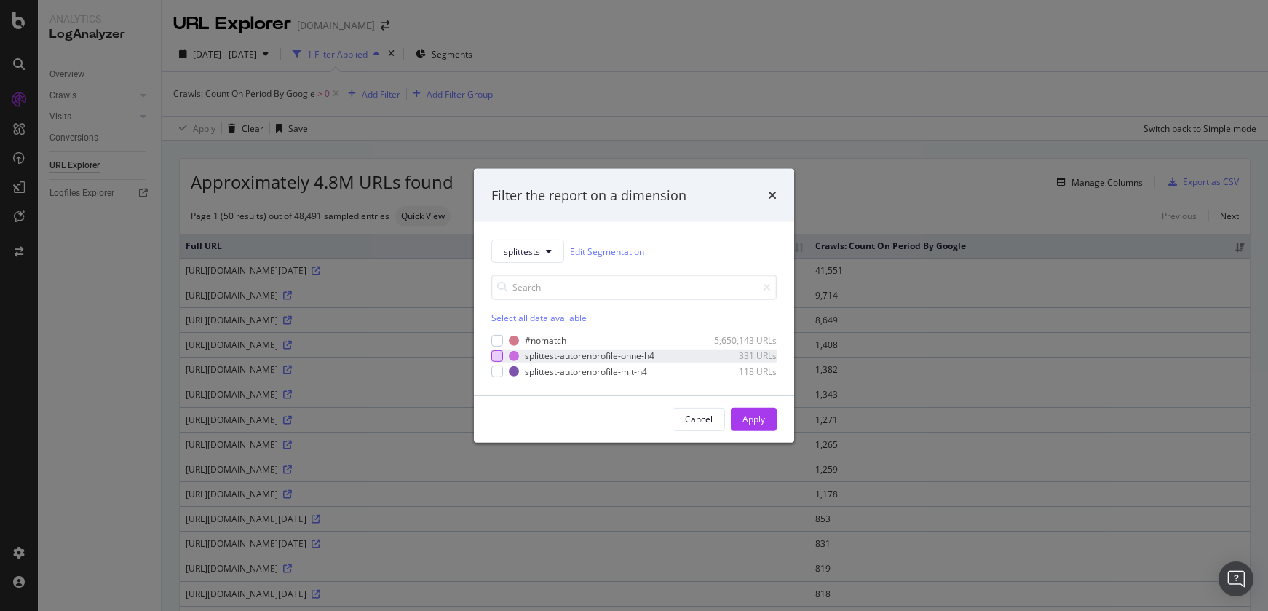
click at [491, 357] on div "modal" at bounding box center [497, 356] width 12 height 12
drag, startPoint x: 494, startPoint y: 370, endPoint x: 485, endPoint y: 366, distance: 9.5
click at [494, 370] on div "modal" at bounding box center [497, 371] width 12 height 12
click at [746, 421] on div "Apply" at bounding box center [754, 419] width 23 height 12
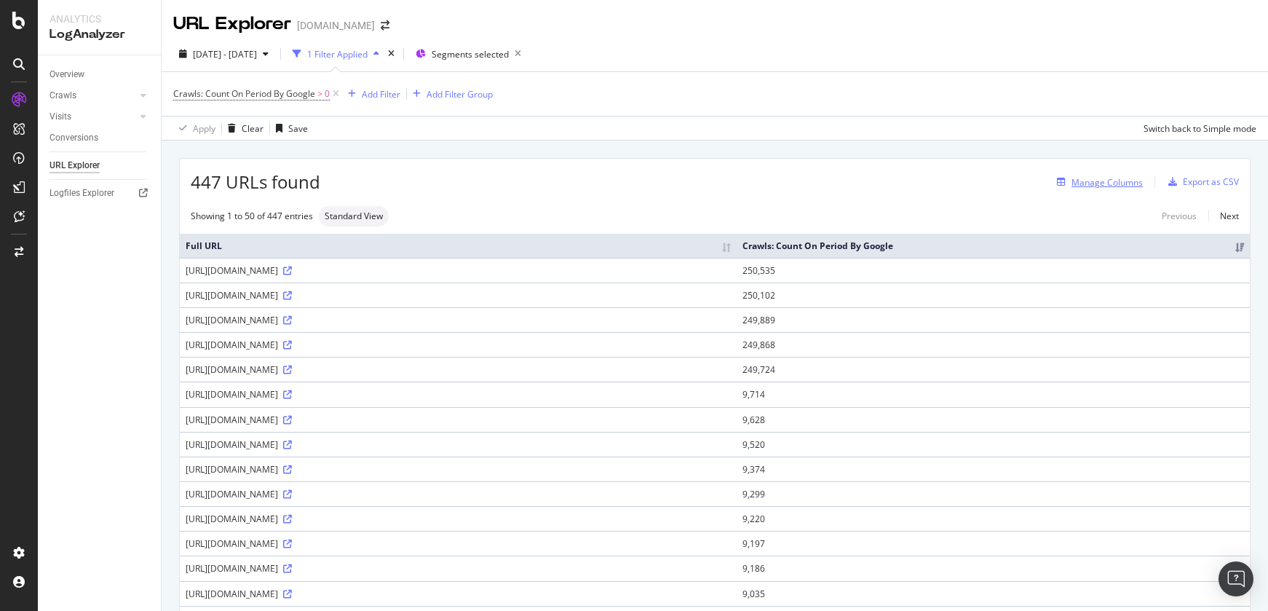
click at [1104, 183] on div "Manage Columns" at bounding box center [1107, 182] width 71 height 12
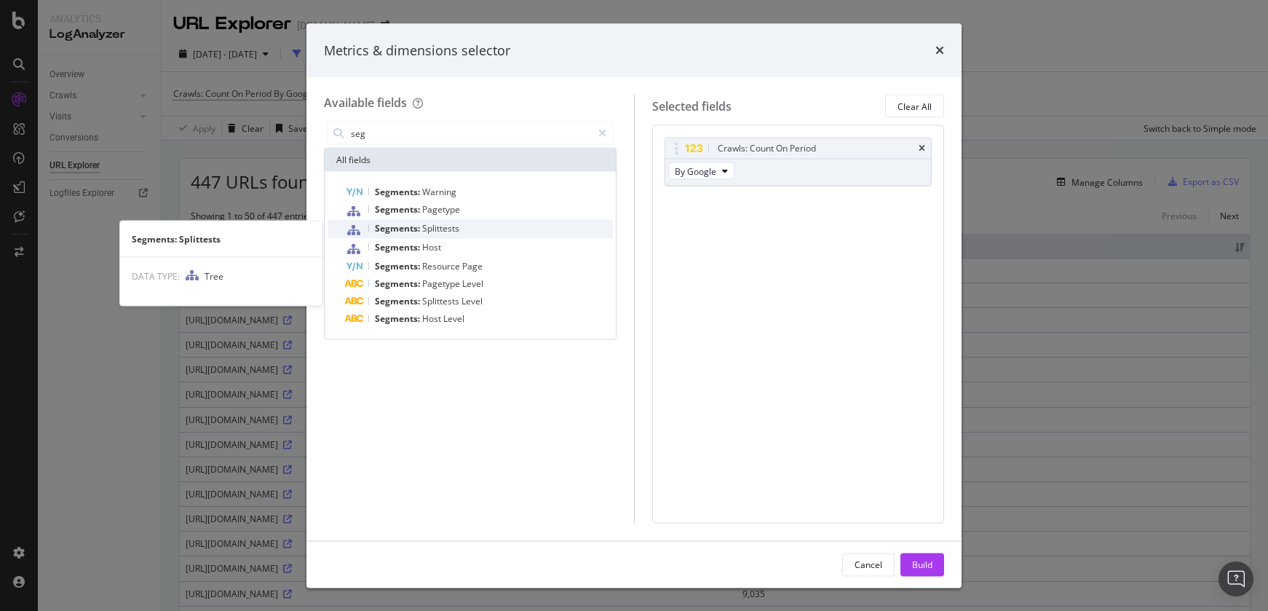
type input "seg"
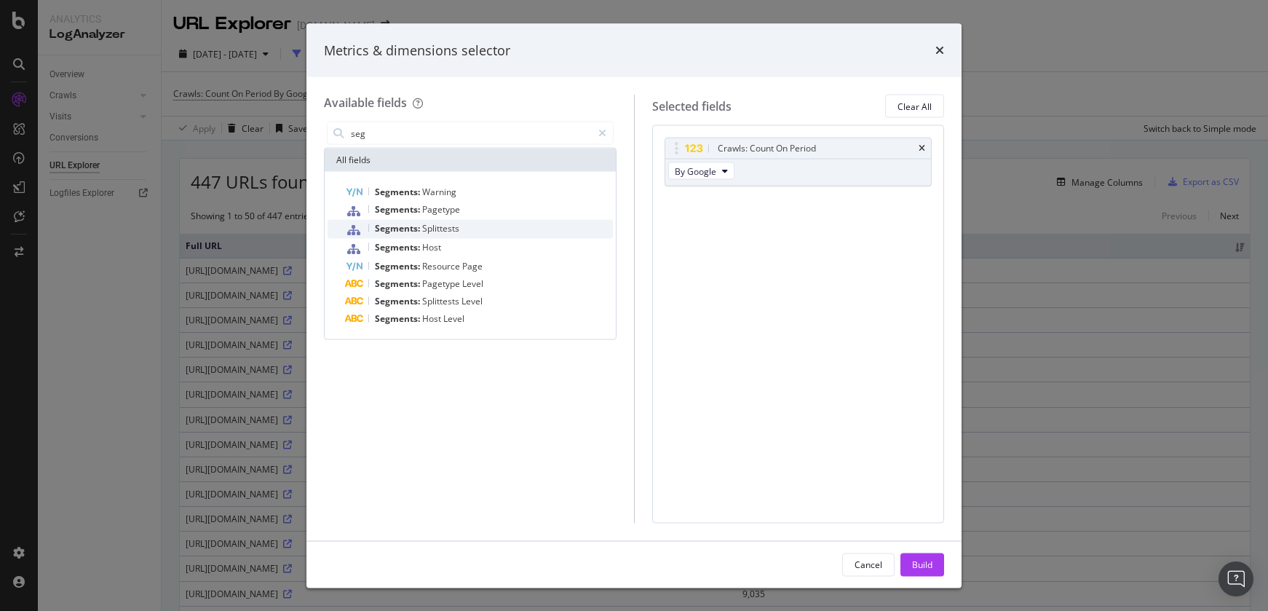
click at [491, 226] on div "Segments: Splittests" at bounding box center [479, 229] width 268 height 19
click at [933, 557] on button "Build" at bounding box center [923, 564] width 44 height 23
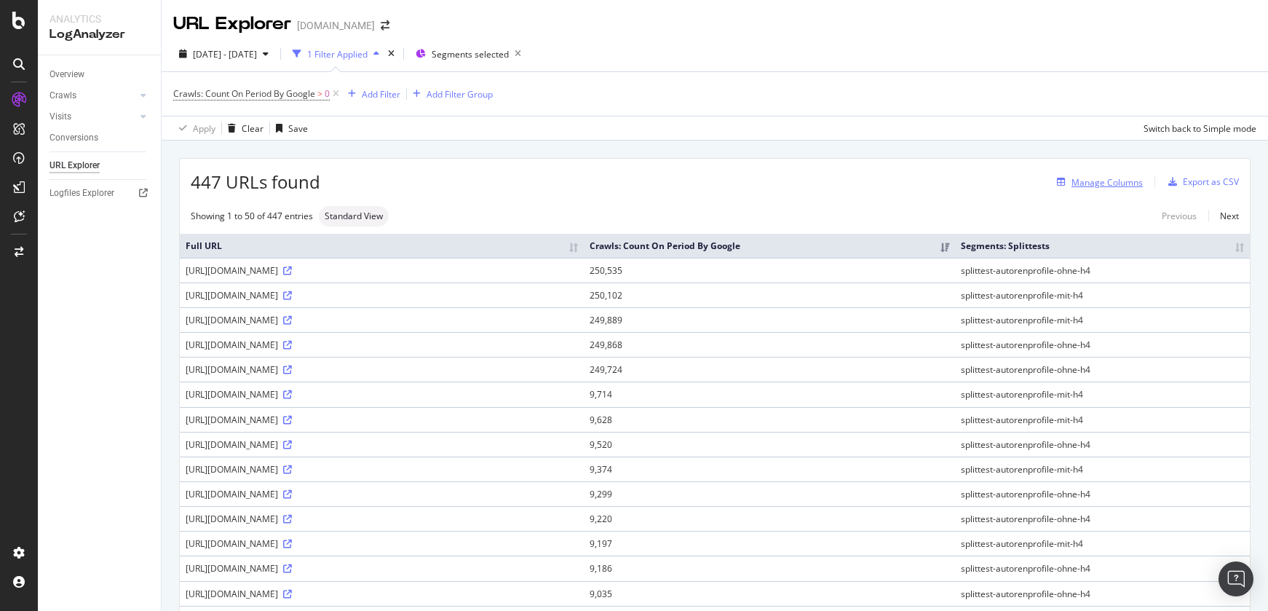
click at [1085, 181] on div "Manage Columns" at bounding box center [1107, 182] width 71 height 12
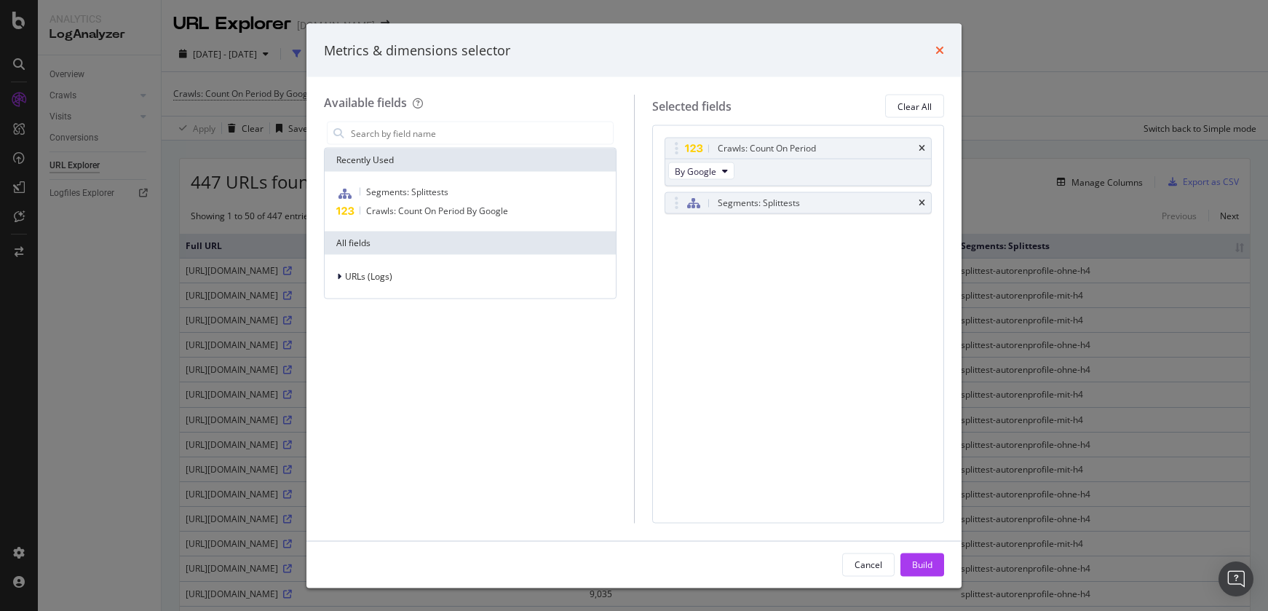
click at [941, 50] on icon "times" at bounding box center [940, 50] width 9 height 12
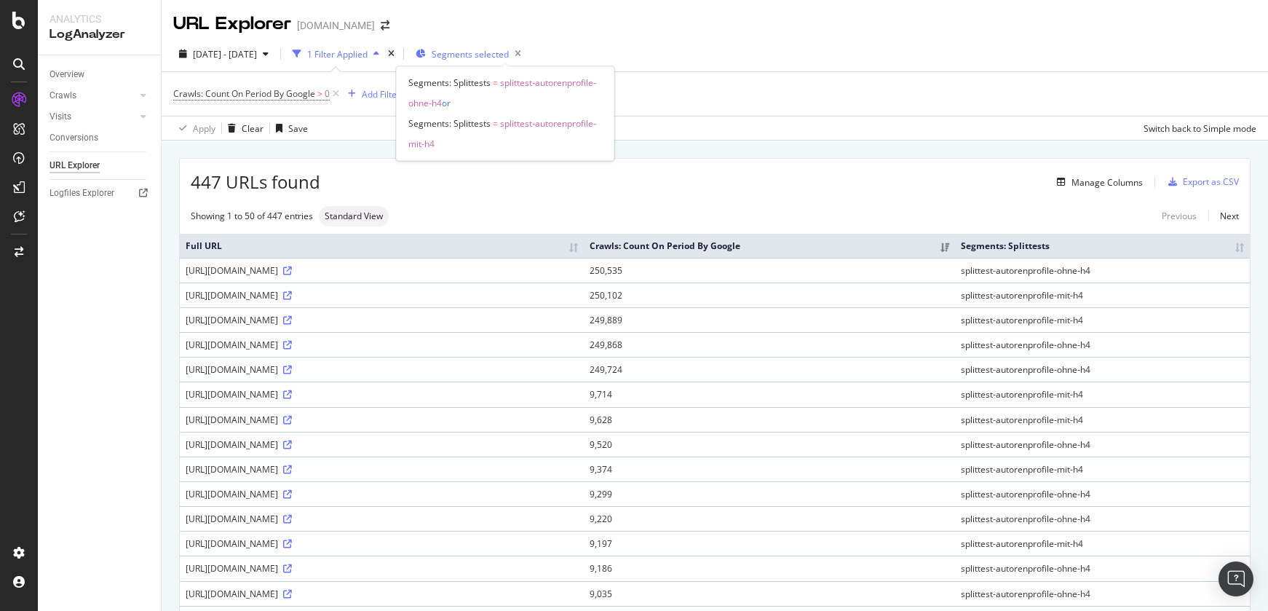
click at [508, 56] on span "Segments selected" at bounding box center [470, 54] width 77 height 12
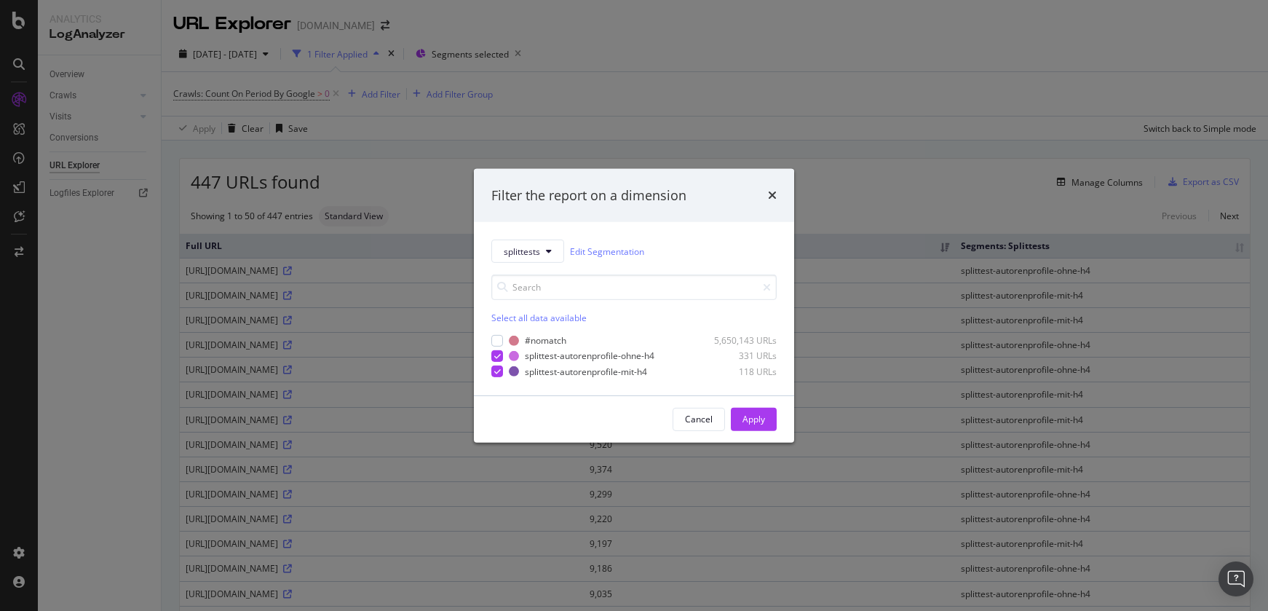
click at [780, 196] on div "Filter the report on a dimension" at bounding box center [634, 195] width 320 height 54
click at [774, 197] on icon "times" at bounding box center [772, 195] width 9 height 12
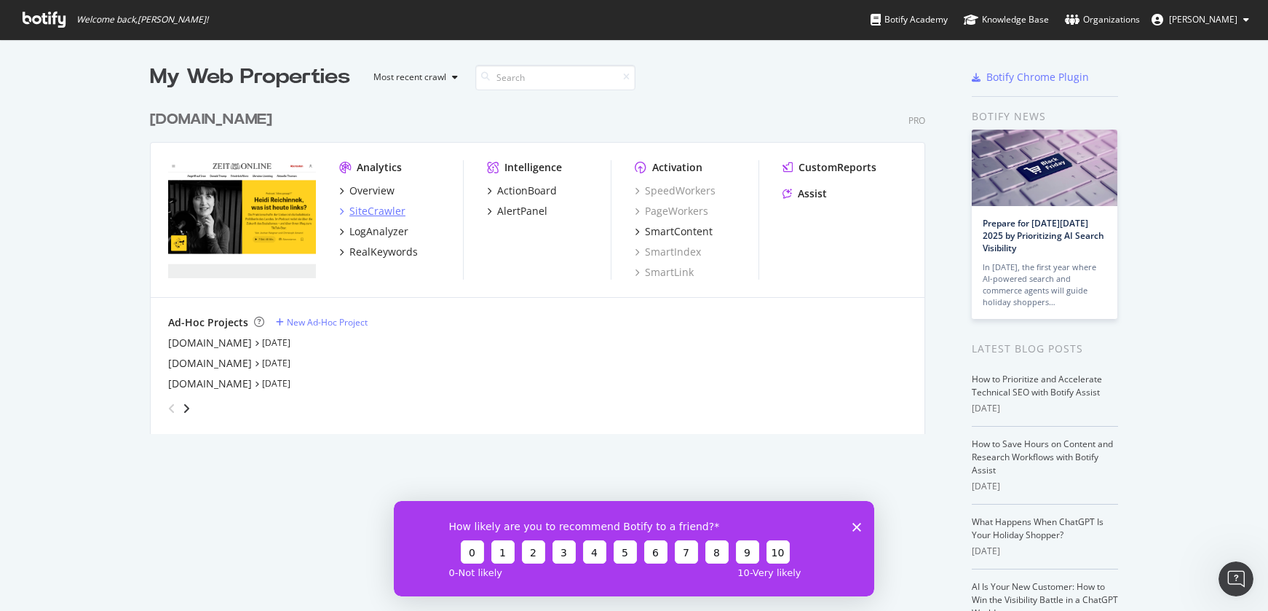
click at [373, 215] on div "SiteCrawler" at bounding box center [377, 211] width 56 height 15
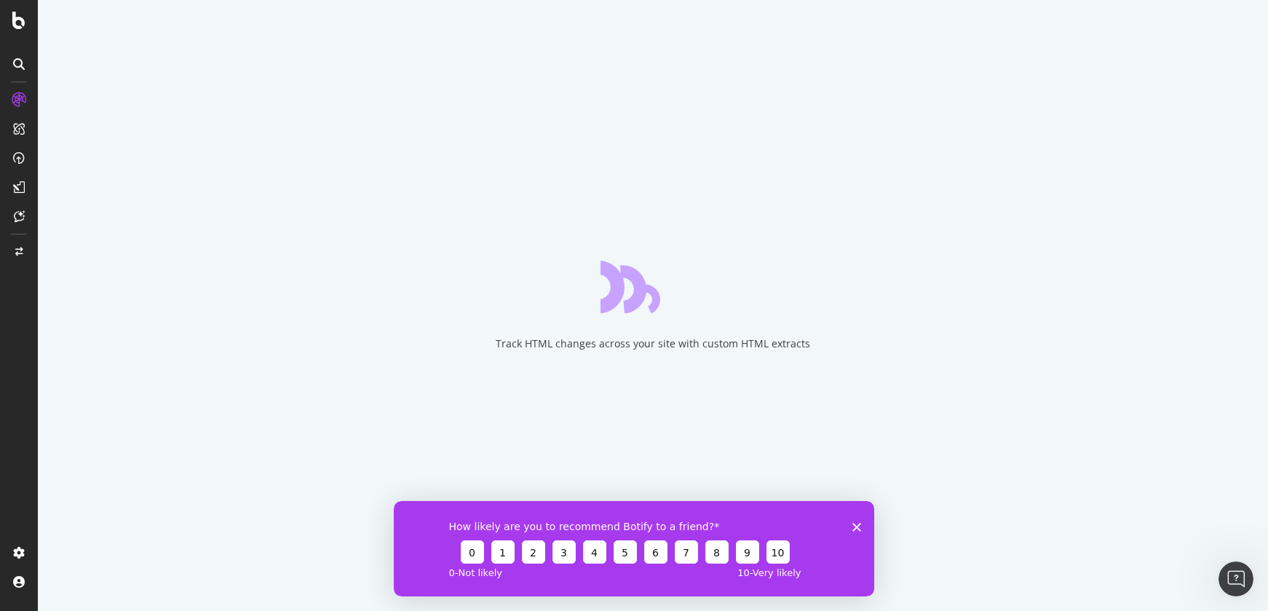
click at [860, 529] on polygon "Close survey" at bounding box center [857, 526] width 9 height 9
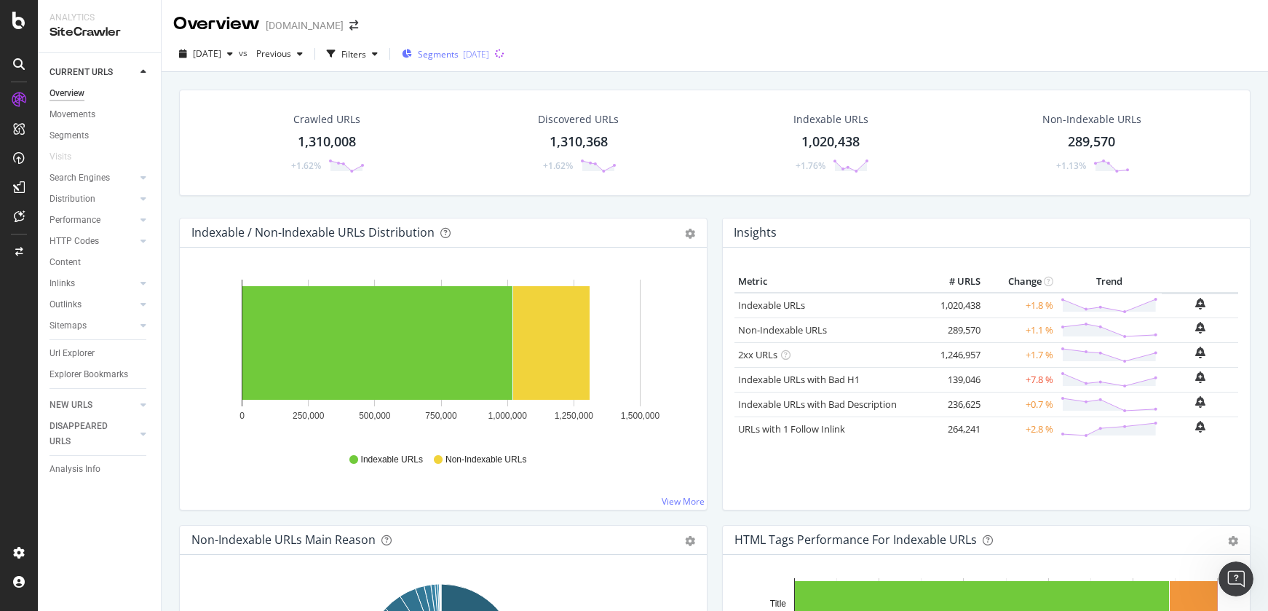
click at [459, 52] on span "Segments" at bounding box center [438, 54] width 41 height 12
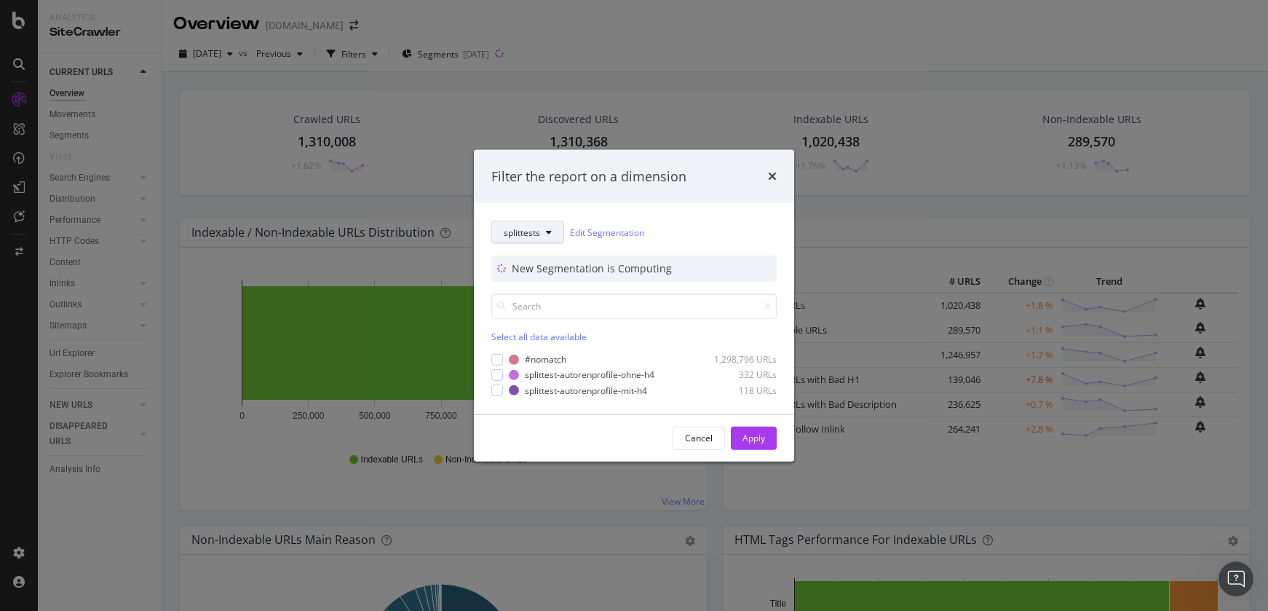
click at [537, 226] on span "splittests" at bounding box center [522, 232] width 36 height 12
click at [539, 285] on span "pagetype" at bounding box center [551, 284] width 94 height 13
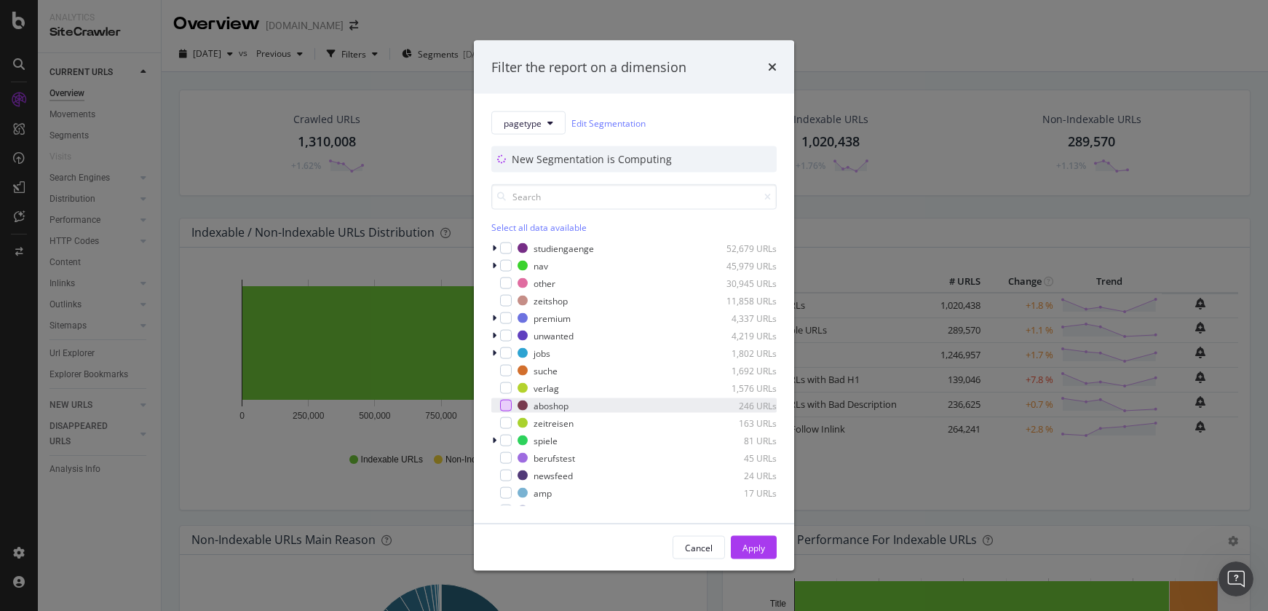
scroll to position [53, 0]
drag, startPoint x: 504, startPoint y: 403, endPoint x: 531, endPoint y: 398, distance: 28.1
click at [504, 403] on div "modal" at bounding box center [506, 405] width 12 height 12
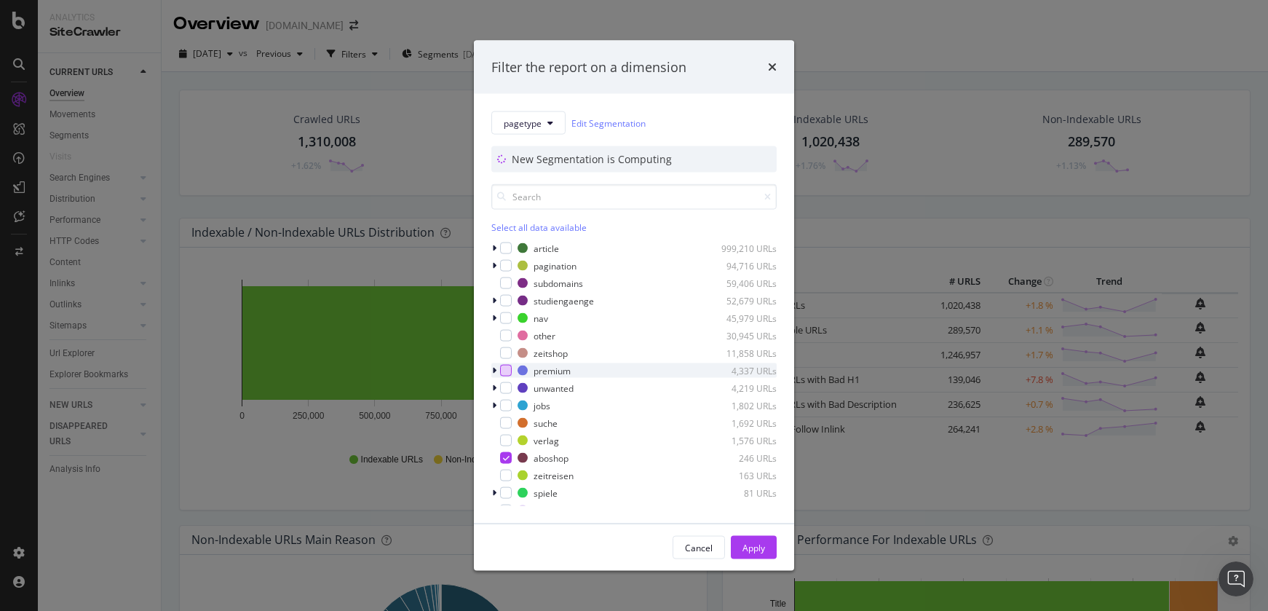
click at [509, 367] on div "modal" at bounding box center [506, 371] width 12 height 12
click at [743, 552] on div "Apply" at bounding box center [754, 547] width 23 height 12
